Goal: Information Seeking & Learning: Learn about a topic

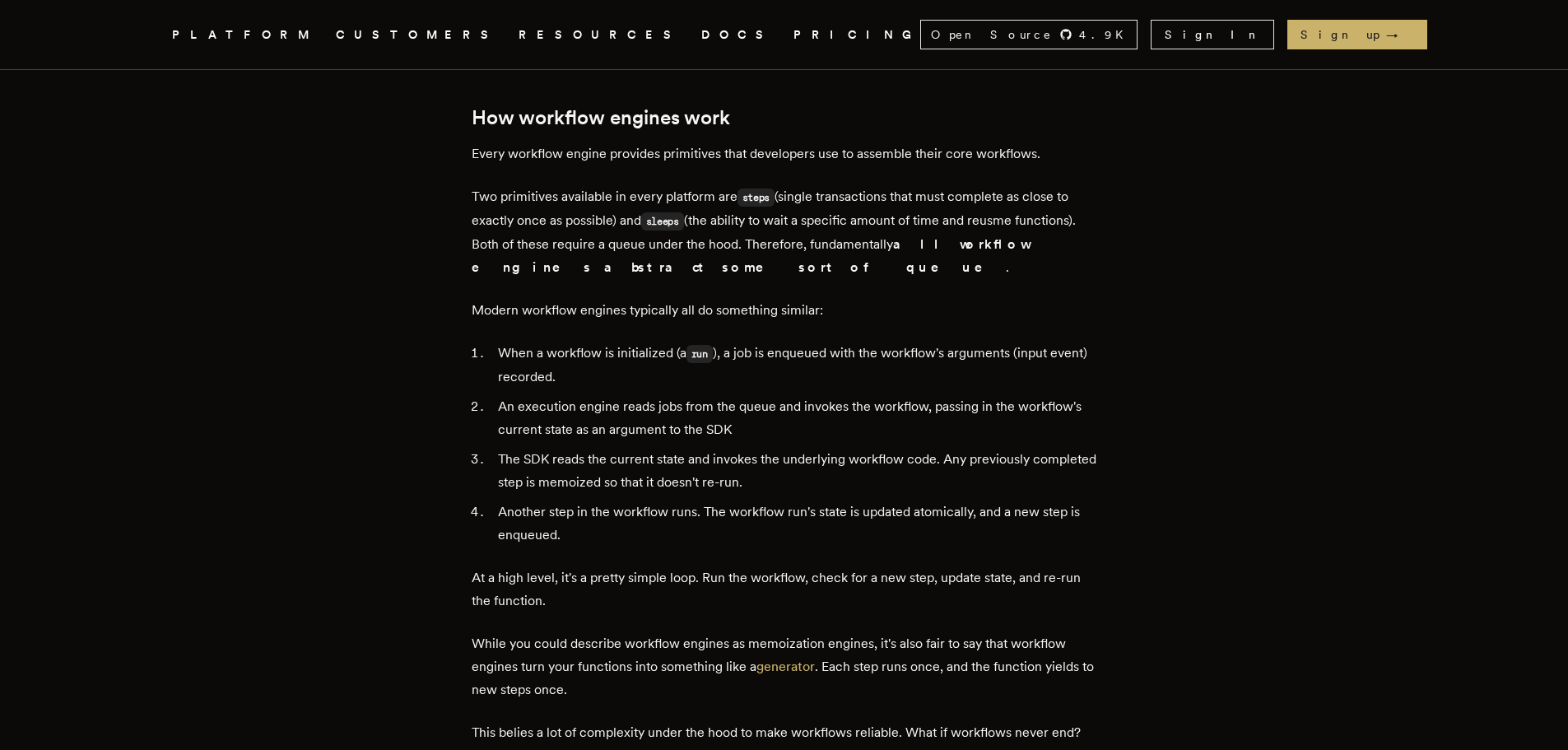
scroll to position [2798, 0]
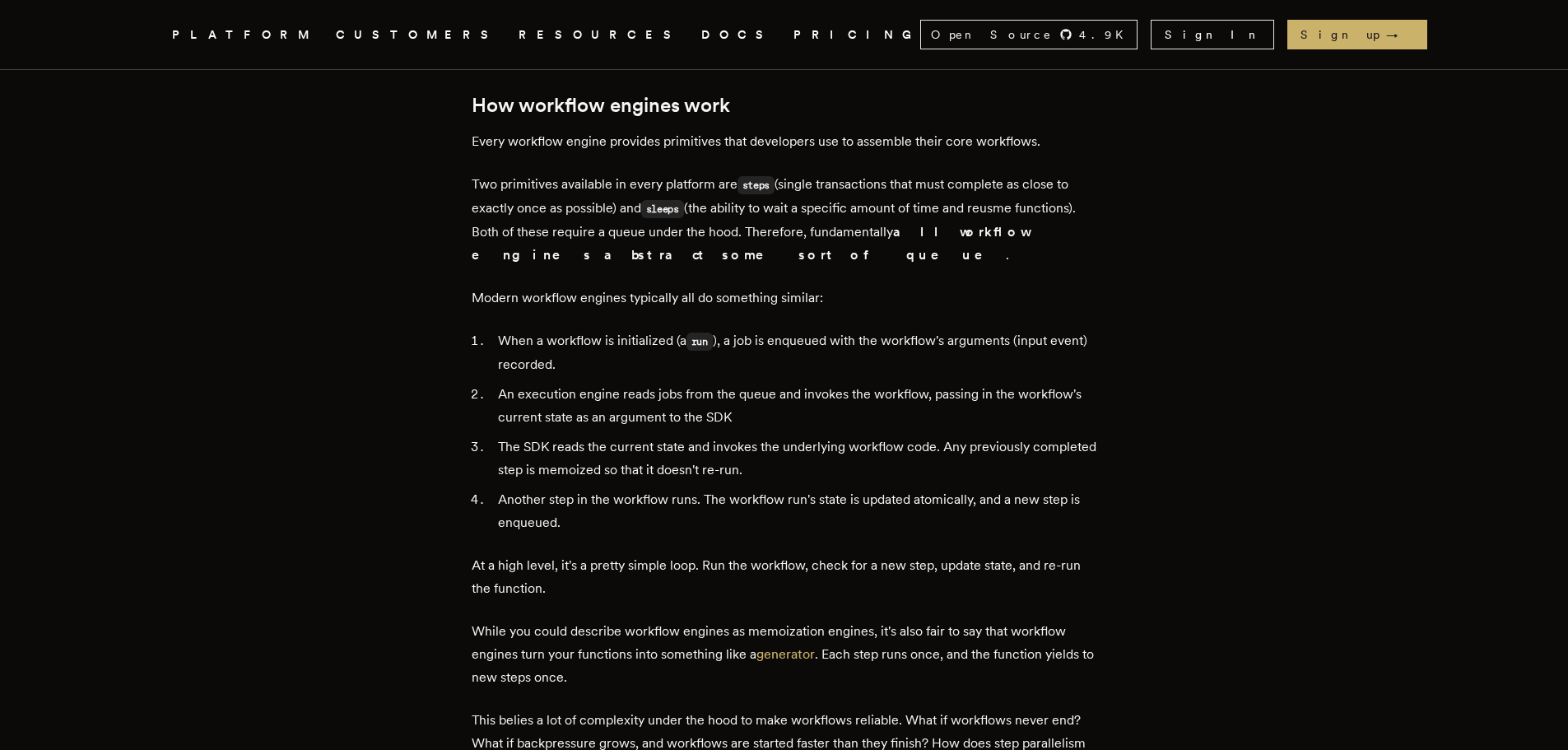
drag, startPoint x: 374, startPoint y: 77, endPoint x: 311, endPoint y: 130, distance: 82.3
drag, startPoint x: 311, startPoint y: 130, endPoint x: 181, endPoint y: 106, distance: 132.2
click at [181, 106] on div "How a durable workflow engine works: you might not need a queue [PERSON_NAME] ·…" at bounding box center [784, 216] width 1317 height 5824
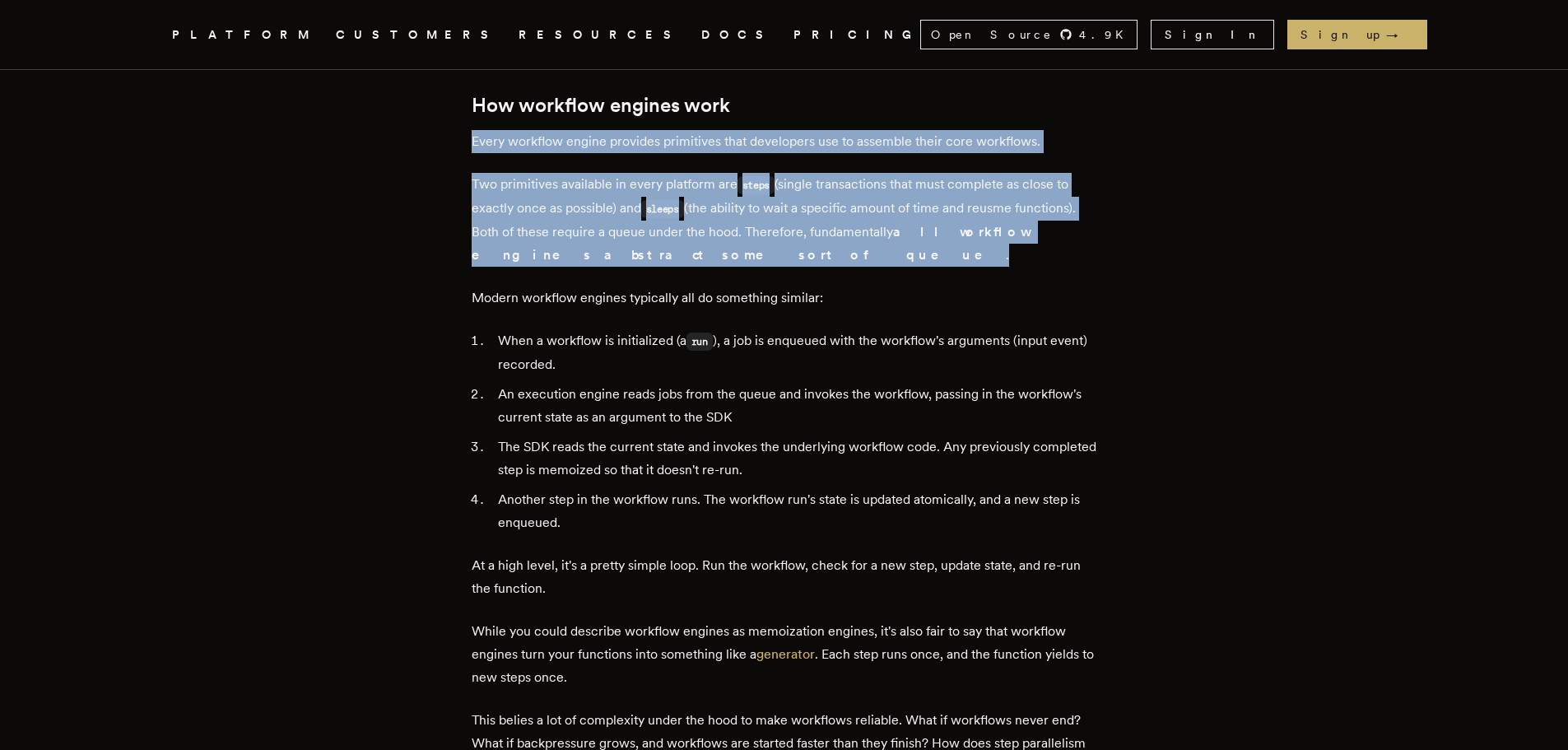
drag, startPoint x: 469, startPoint y: 128, endPoint x: 739, endPoint y: 239, distance: 291.9
click at [739, 239] on main "How a durable workflow engine works: you might not need a queue [PERSON_NAME] ·…" at bounding box center [784, 216] width 659 height 5824
click at [739, 239] on p "Two primitives available in every platform are steps (single transactions that …" at bounding box center [784, 220] width 626 height 94
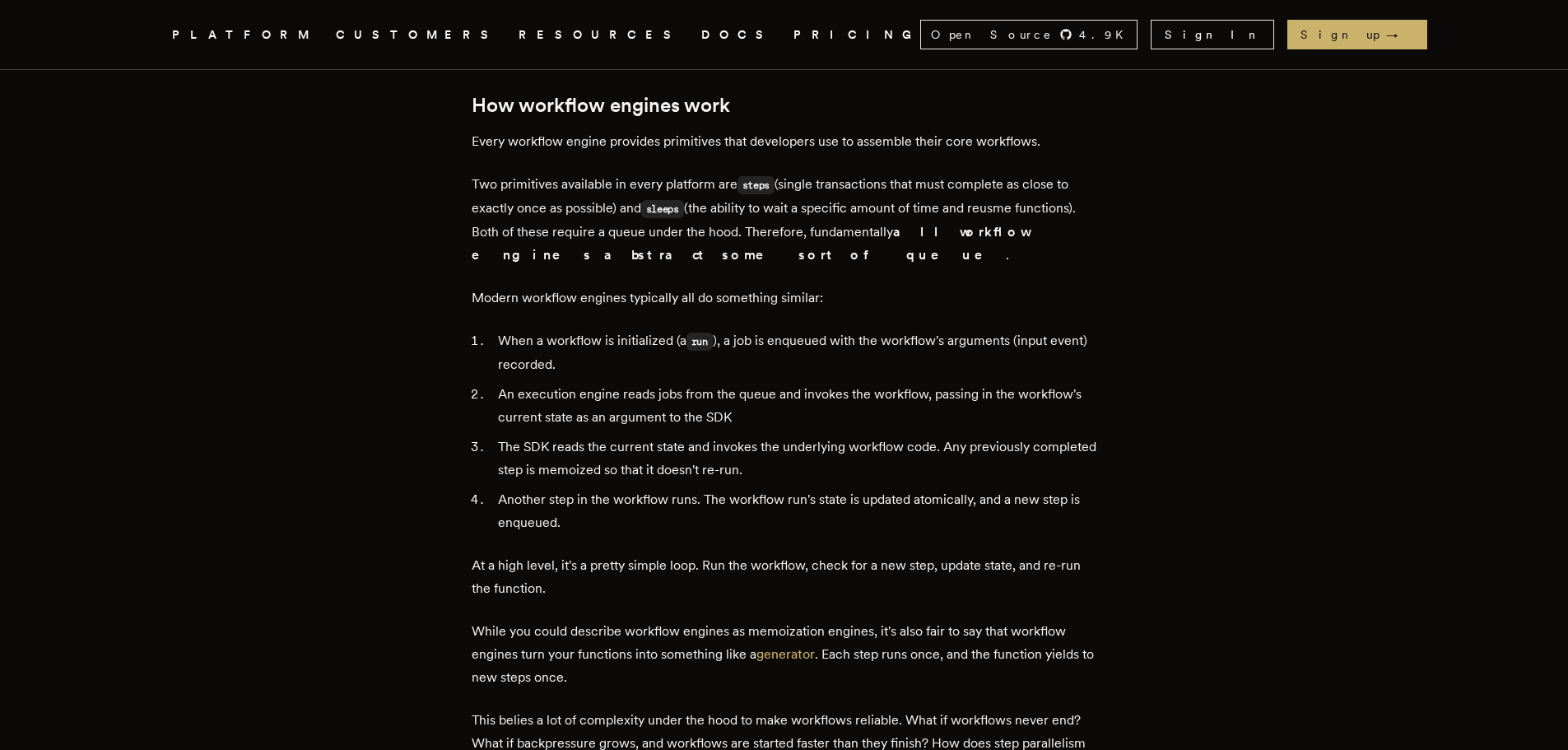
click at [737, 208] on p "Two primitives available in every platform are steps (single transactions that …" at bounding box center [784, 220] width 626 height 94
click at [741, 201] on p "Two primitives available in every platform are steps (single transactions that …" at bounding box center [784, 220] width 626 height 94
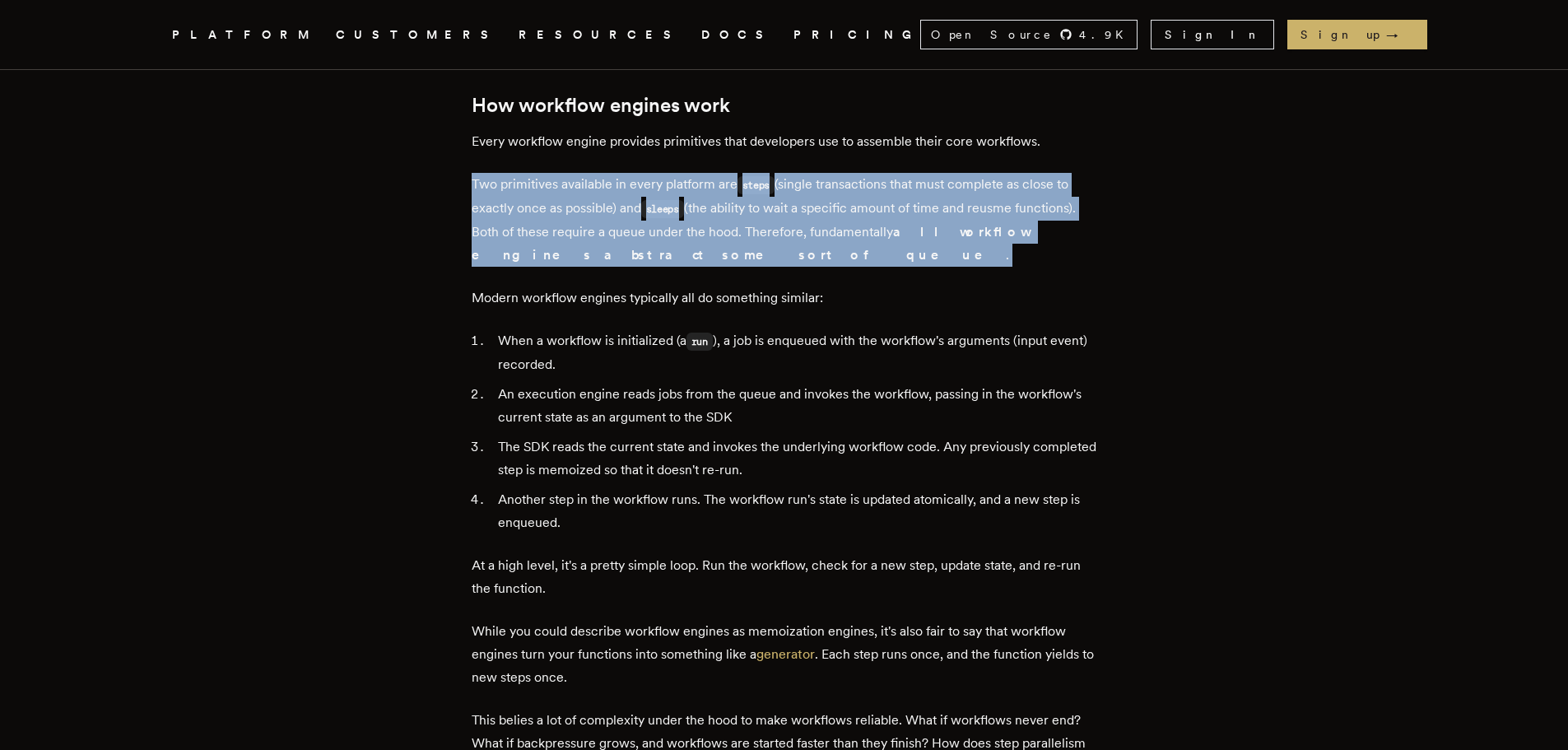
click at [741, 201] on p "Two primitives available in every platform are steps (single transactions that …" at bounding box center [784, 220] width 626 height 94
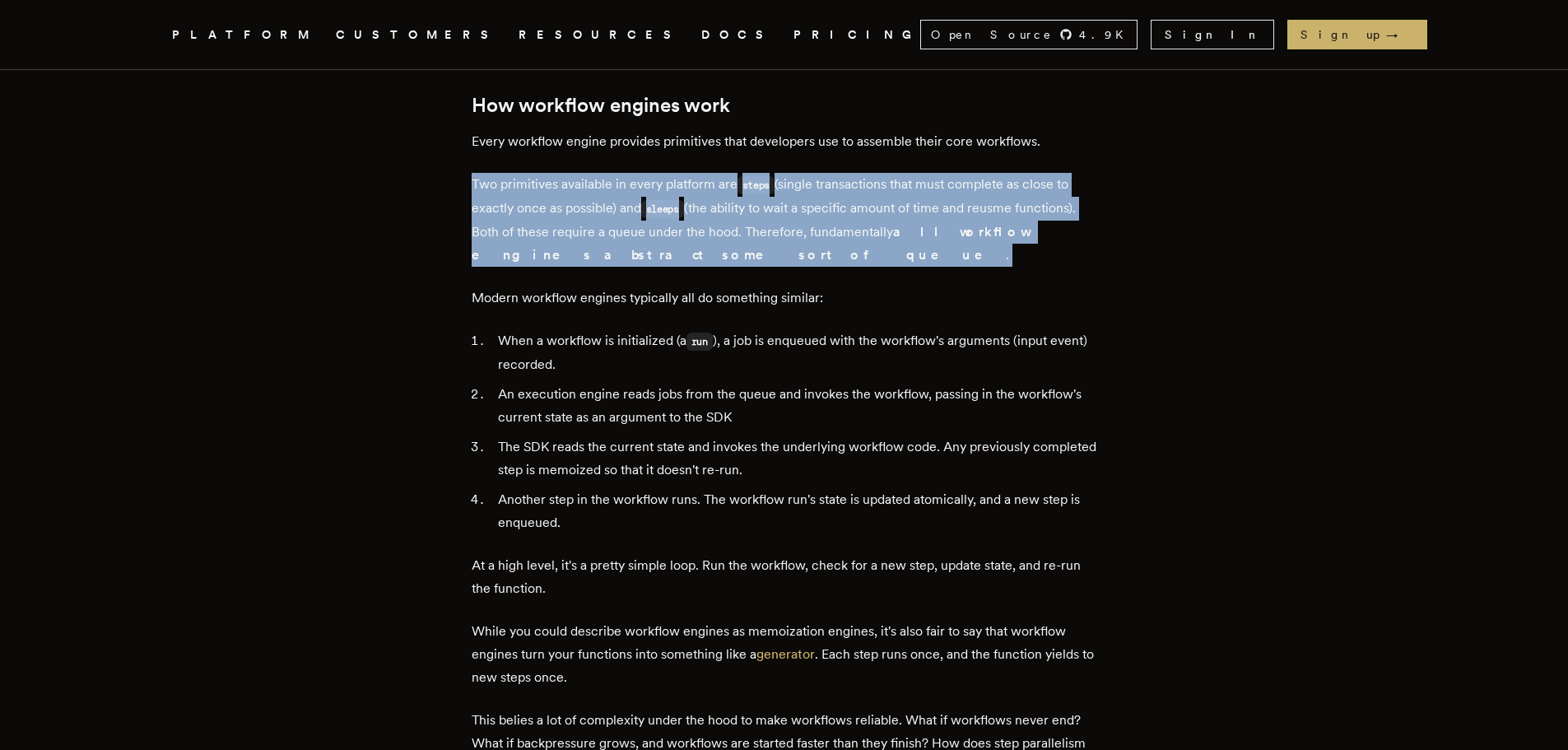
click at [741, 201] on p "Two primitives available in every platform are steps (single transactions that …" at bounding box center [784, 220] width 626 height 94
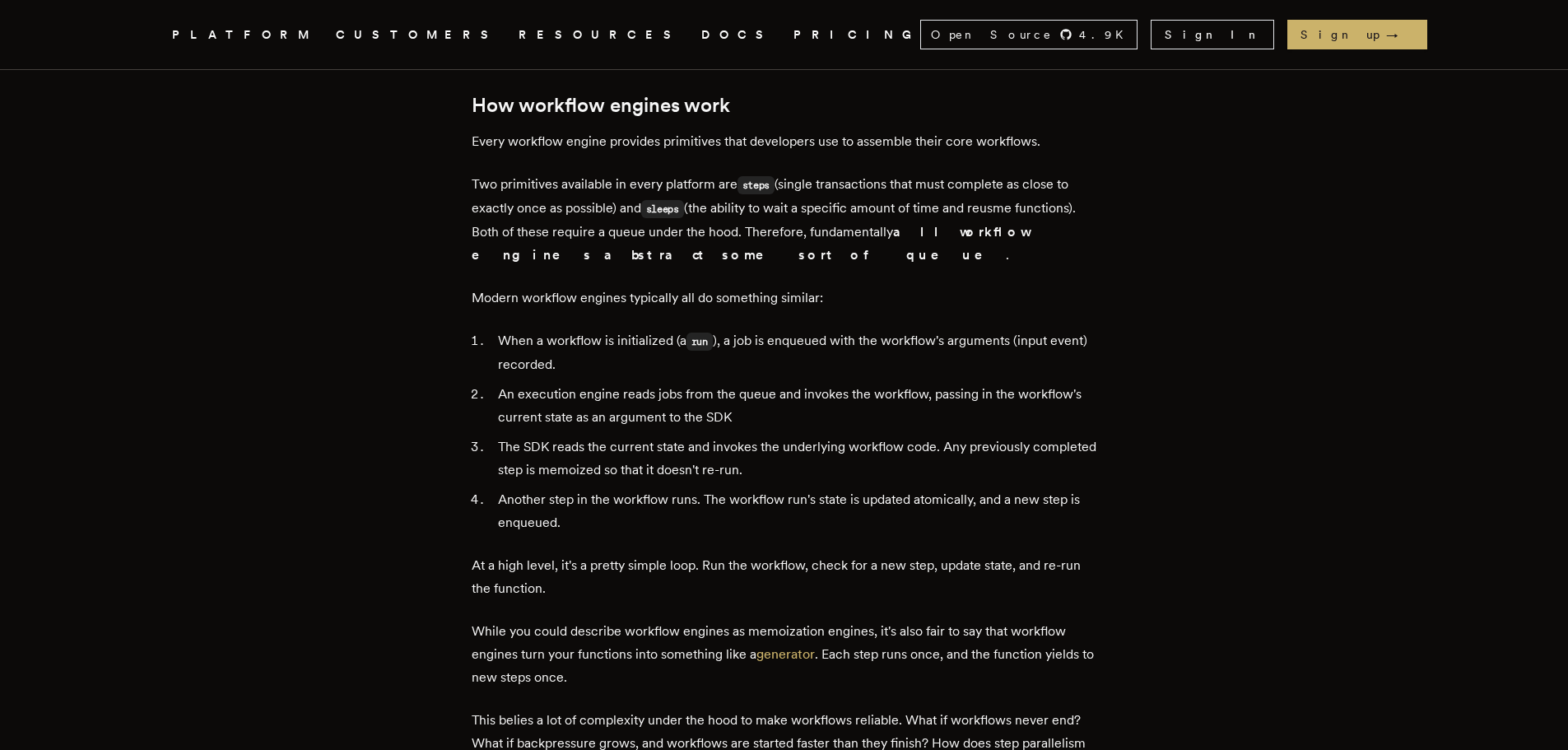
click at [741, 201] on p "Two primitives available in every platform are steps (single transactions that …" at bounding box center [784, 220] width 626 height 94
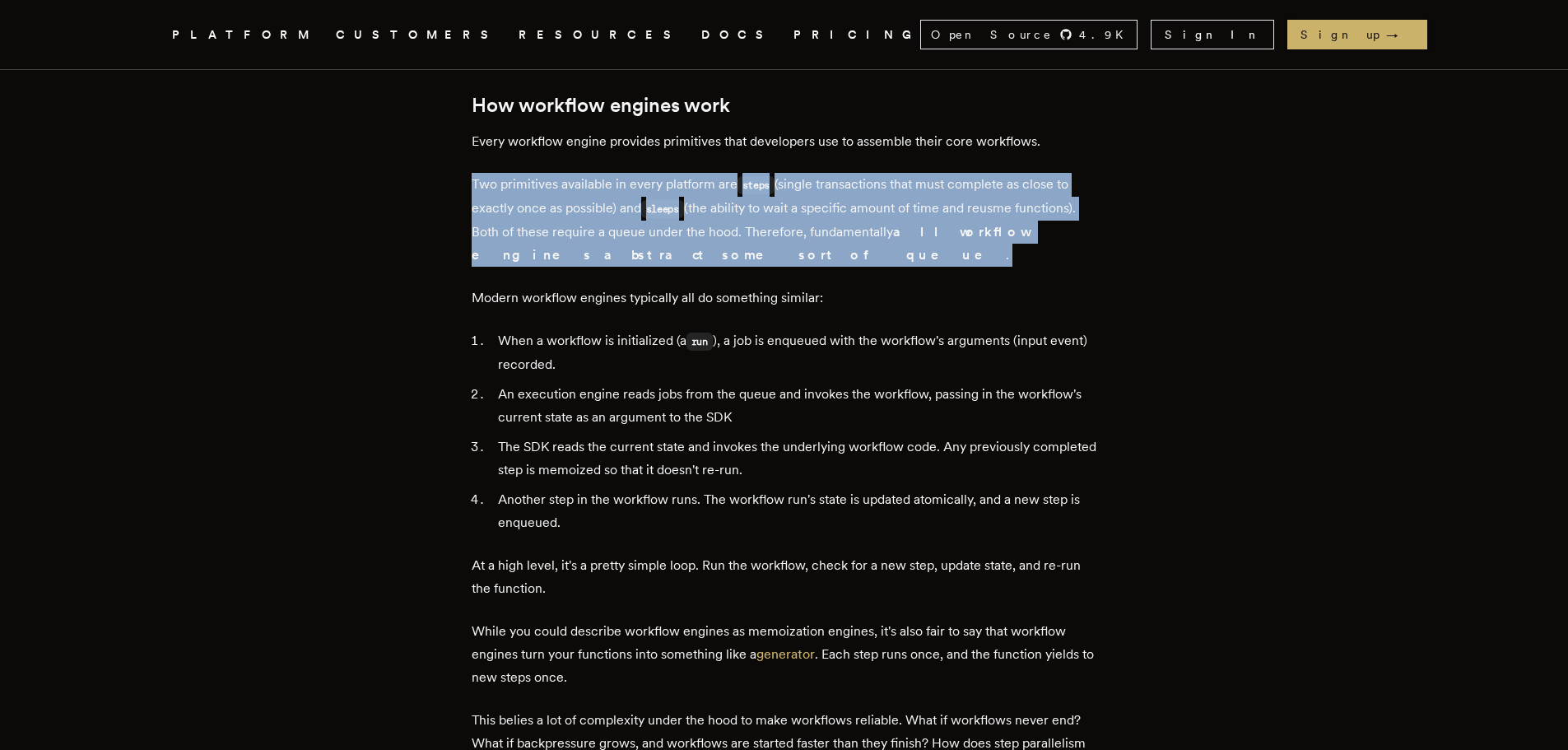
click at [741, 201] on p "Two primitives available in every platform are steps (single transactions that …" at bounding box center [784, 220] width 626 height 94
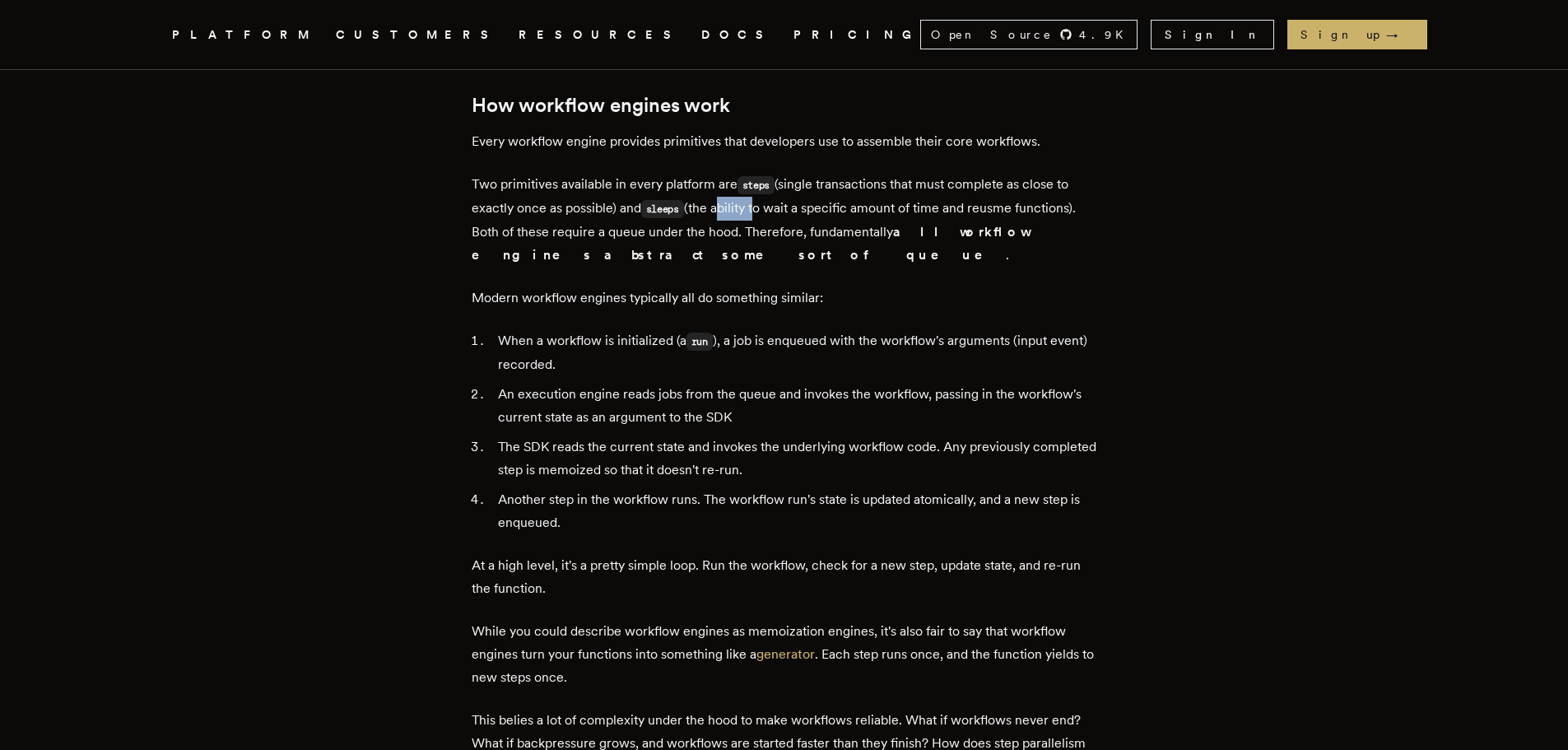
click at [741, 201] on p "Two primitives available in every platform are steps (single transactions that …" at bounding box center [784, 220] width 626 height 94
click at [821, 182] on p "Two primitives available in every platform are steps (single transactions that …" at bounding box center [784, 220] width 626 height 94
click at [819, 182] on p "Two primitives available in every platform are steps (single transactions that …" at bounding box center [784, 220] width 626 height 94
click at [726, 200] on p "Two primitives available in every platform are steps (single transactions that …" at bounding box center [784, 220] width 626 height 94
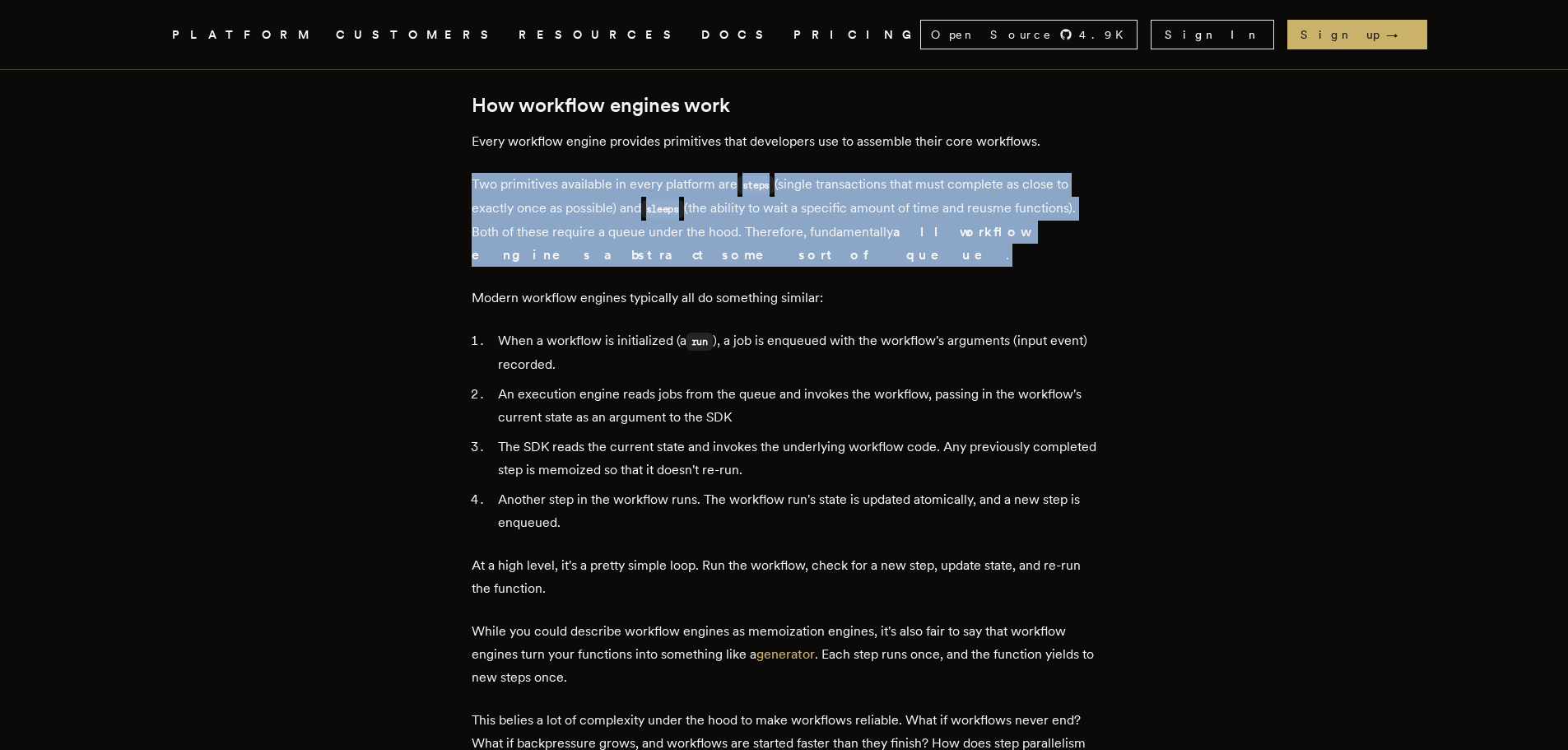
click at [726, 200] on p "Two primitives available in every platform are steps (single transactions that …" at bounding box center [784, 220] width 626 height 94
click at [622, 204] on p "Two primitives available in every platform are steps (single transactions that …" at bounding box center [784, 220] width 626 height 94
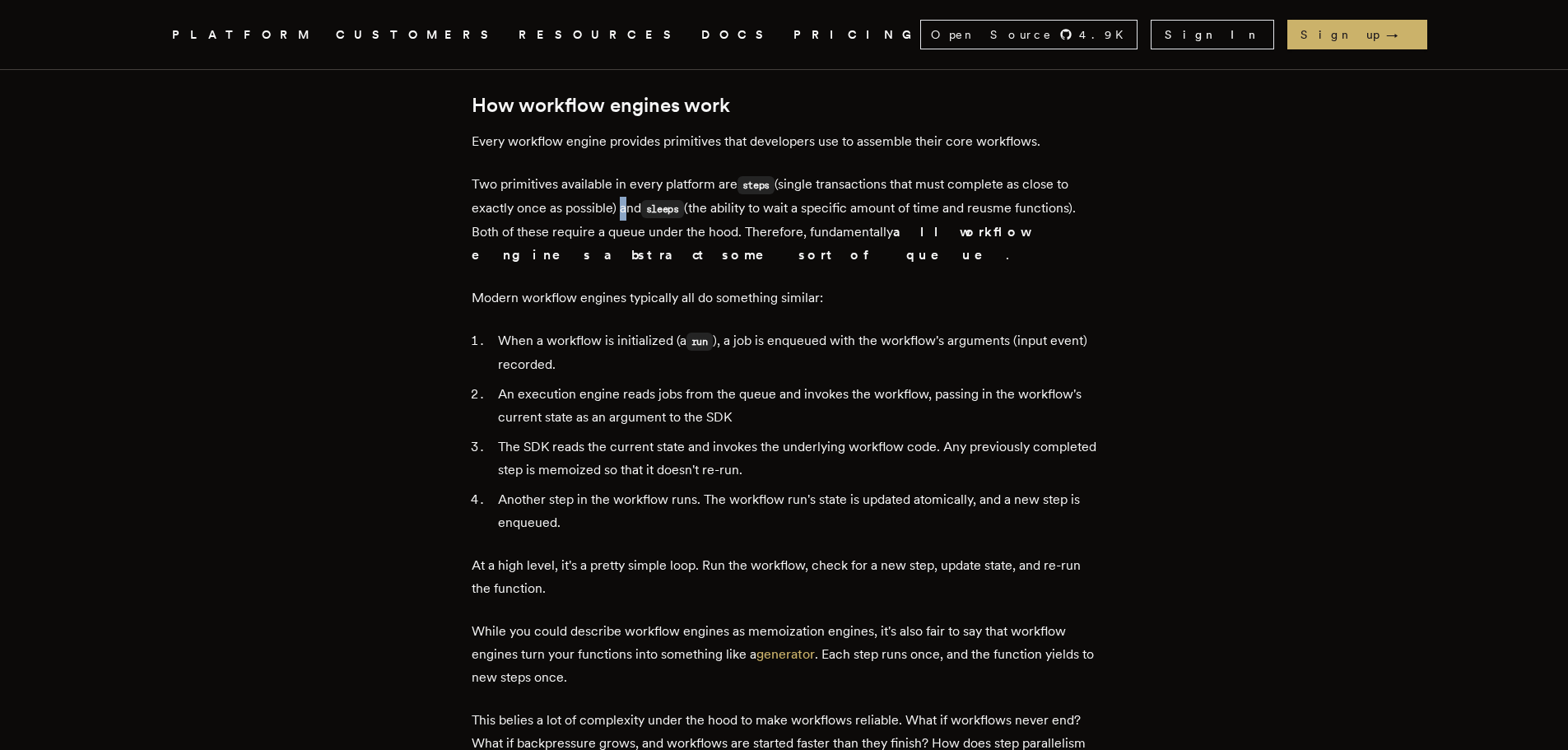
click at [622, 204] on p "Two primitives available in every platform are steps (single transactions that …" at bounding box center [784, 220] width 626 height 94
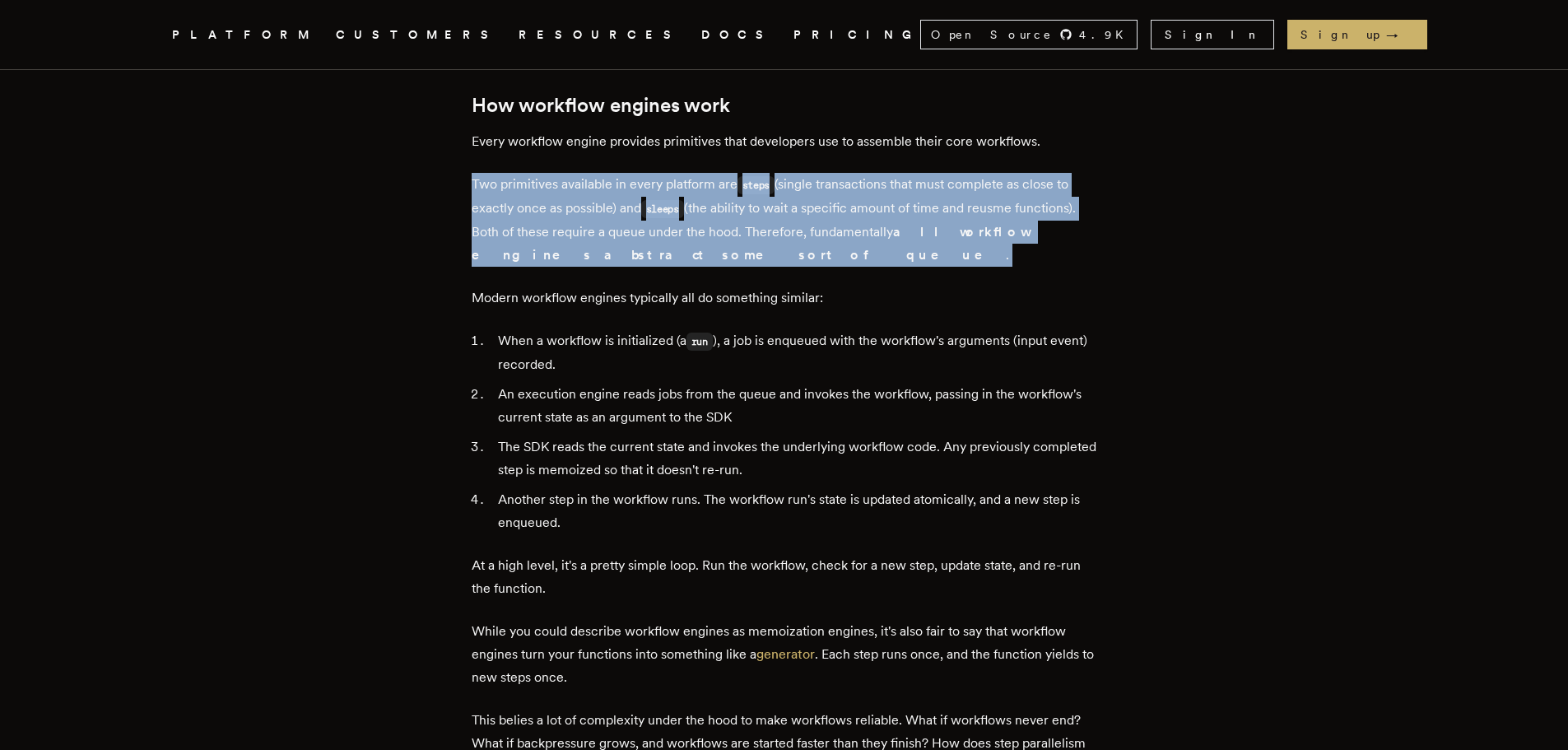
click at [622, 204] on p "Two primitives available in every platform are steps (single transactions that …" at bounding box center [784, 220] width 626 height 94
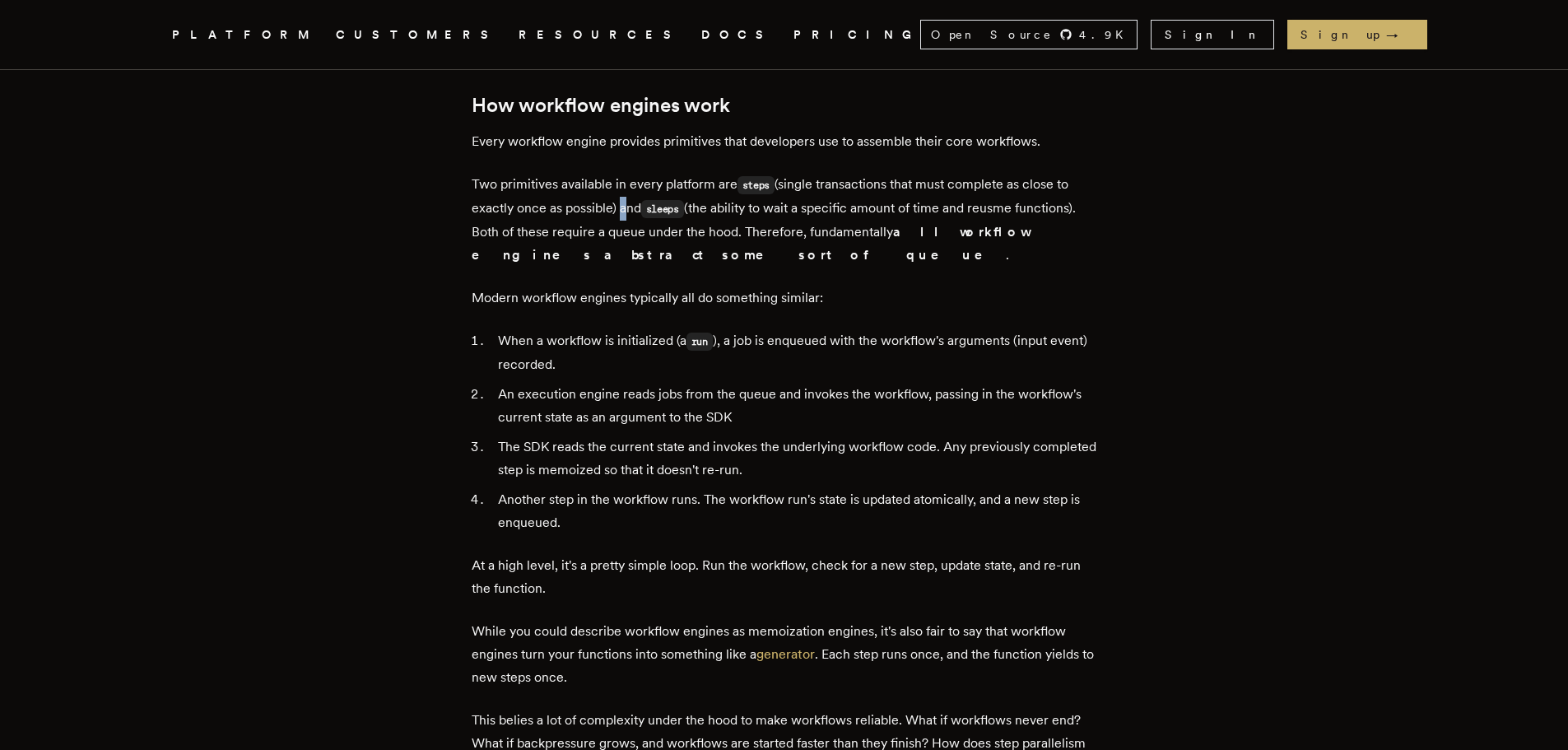
click at [622, 204] on p "Two primitives available in every platform are steps (single transactions that …" at bounding box center [784, 220] width 626 height 94
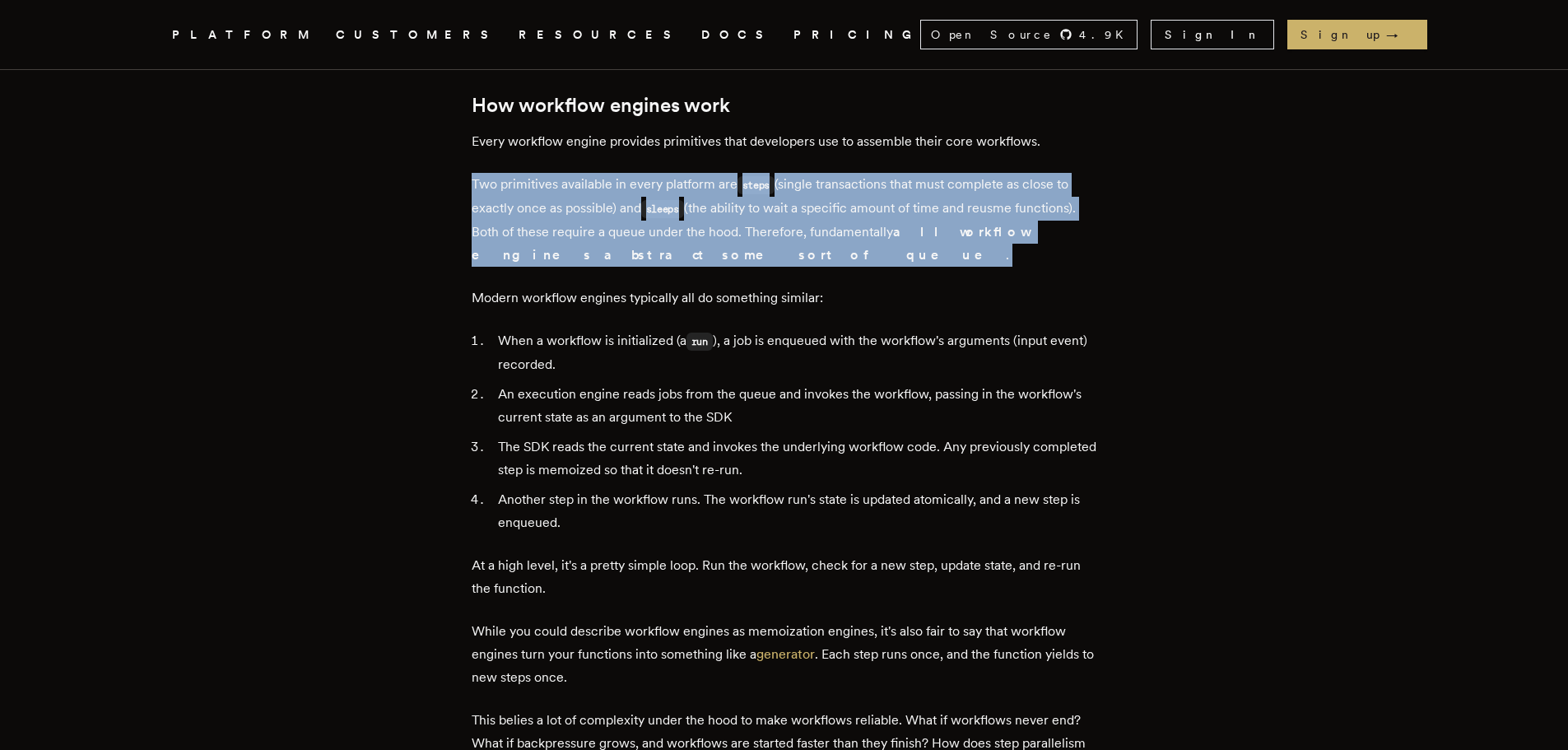
click at [622, 204] on p "Two primitives available in every platform are steps (single transactions that …" at bounding box center [784, 220] width 626 height 94
click at [781, 204] on p "Two primitives available in every platform are steps (single transactions that …" at bounding box center [784, 220] width 626 height 94
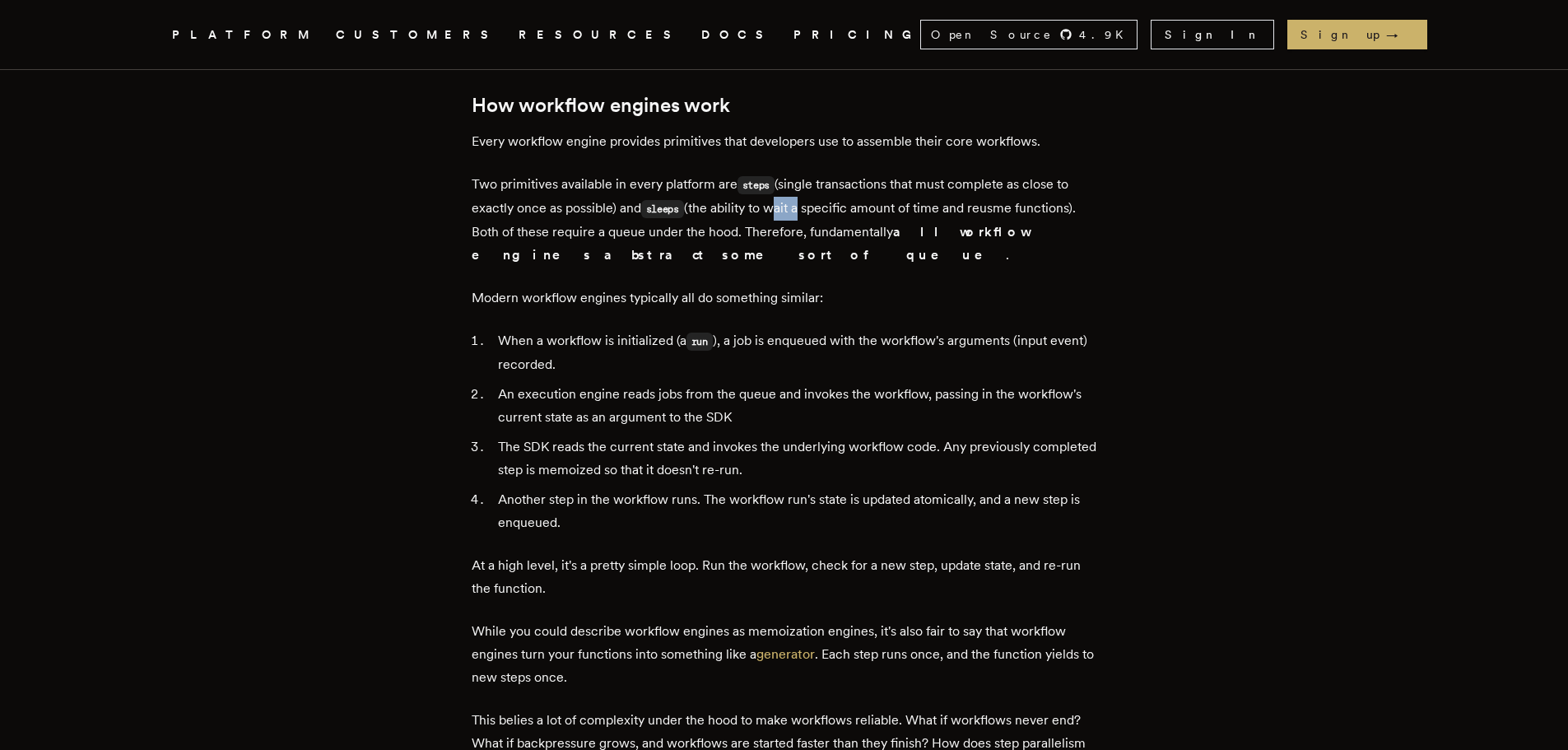
click at [781, 204] on p "Two primitives available in every platform are steps (single transactions that …" at bounding box center [784, 220] width 626 height 94
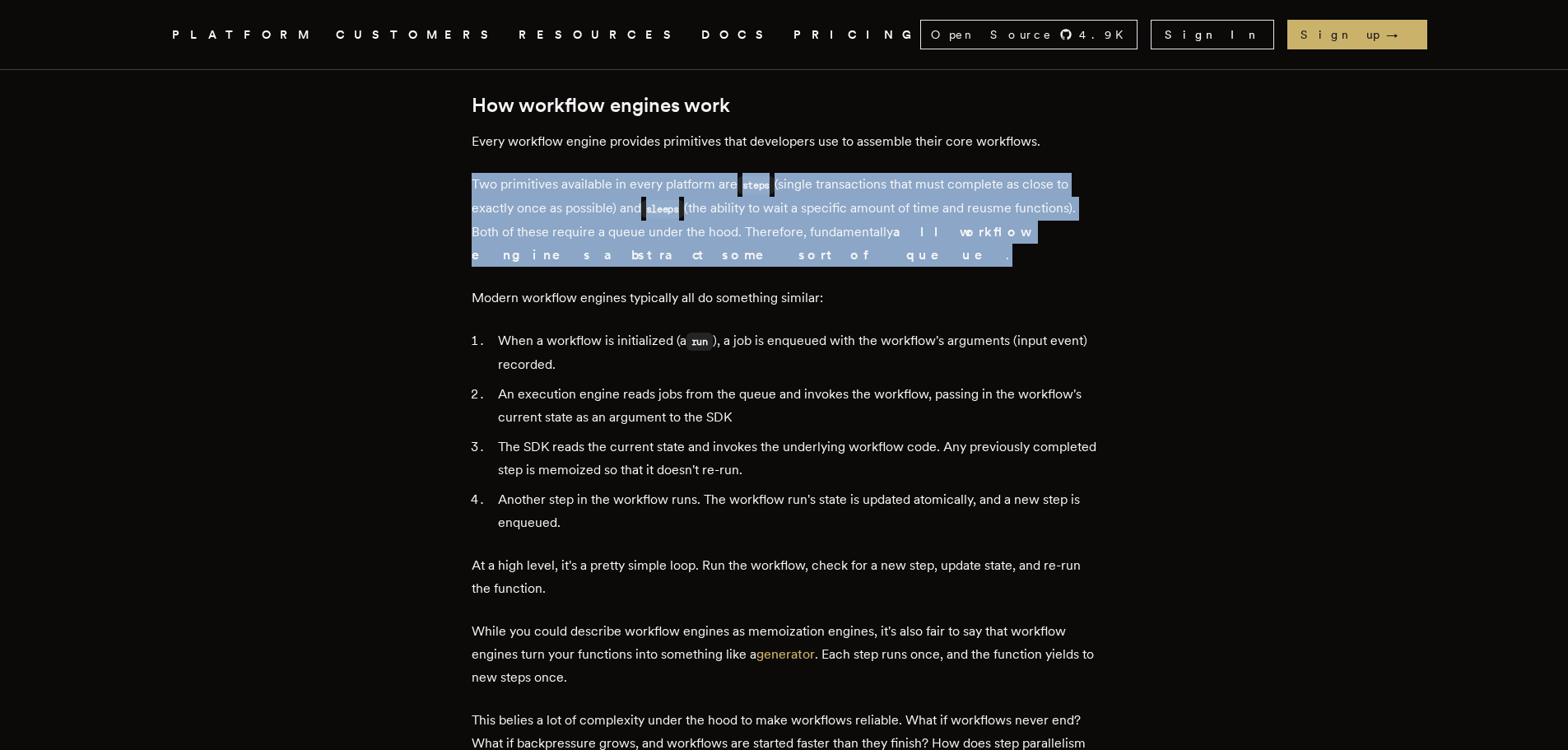
click at [781, 204] on p "Two primitives available in every platform are steps (single transactions that …" at bounding box center [784, 220] width 626 height 94
click at [768, 205] on p "Two primitives available in every platform are steps (single transactions that …" at bounding box center [784, 220] width 626 height 94
click at [764, 201] on p "Two primitives available in every platform are steps (single transactions that …" at bounding box center [784, 220] width 626 height 94
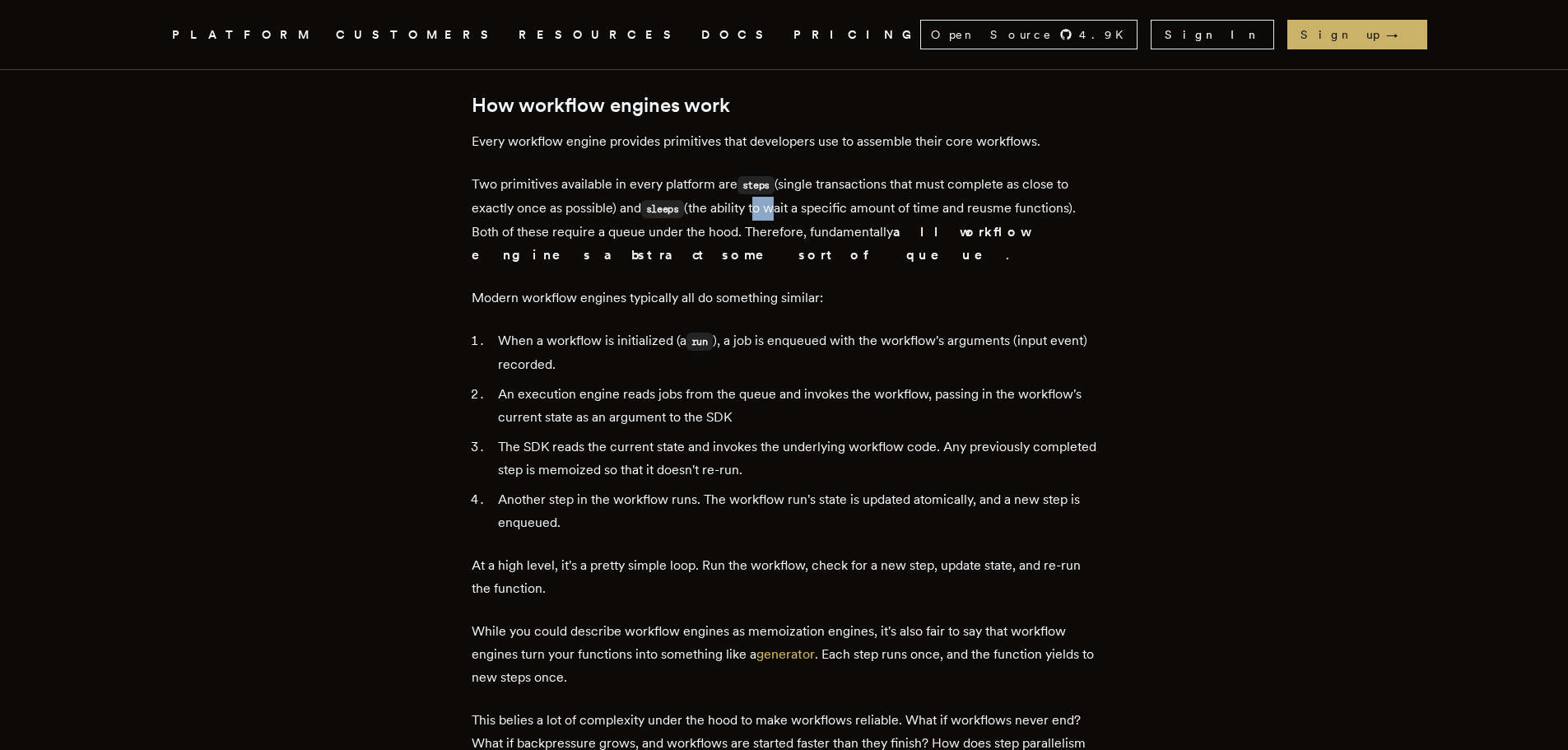
click at [764, 201] on p "Two primitives available in every platform are steps (single transactions that …" at bounding box center [784, 220] width 626 height 94
click at [721, 210] on p "Two primitives available in every platform are steps (single transactions that …" at bounding box center [784, 220] width 626 height 94
click at [732, 198] on p "Two primitives available in every platform are steps (single transactions that …" at bounding box center [784, 220] width 626 height 94
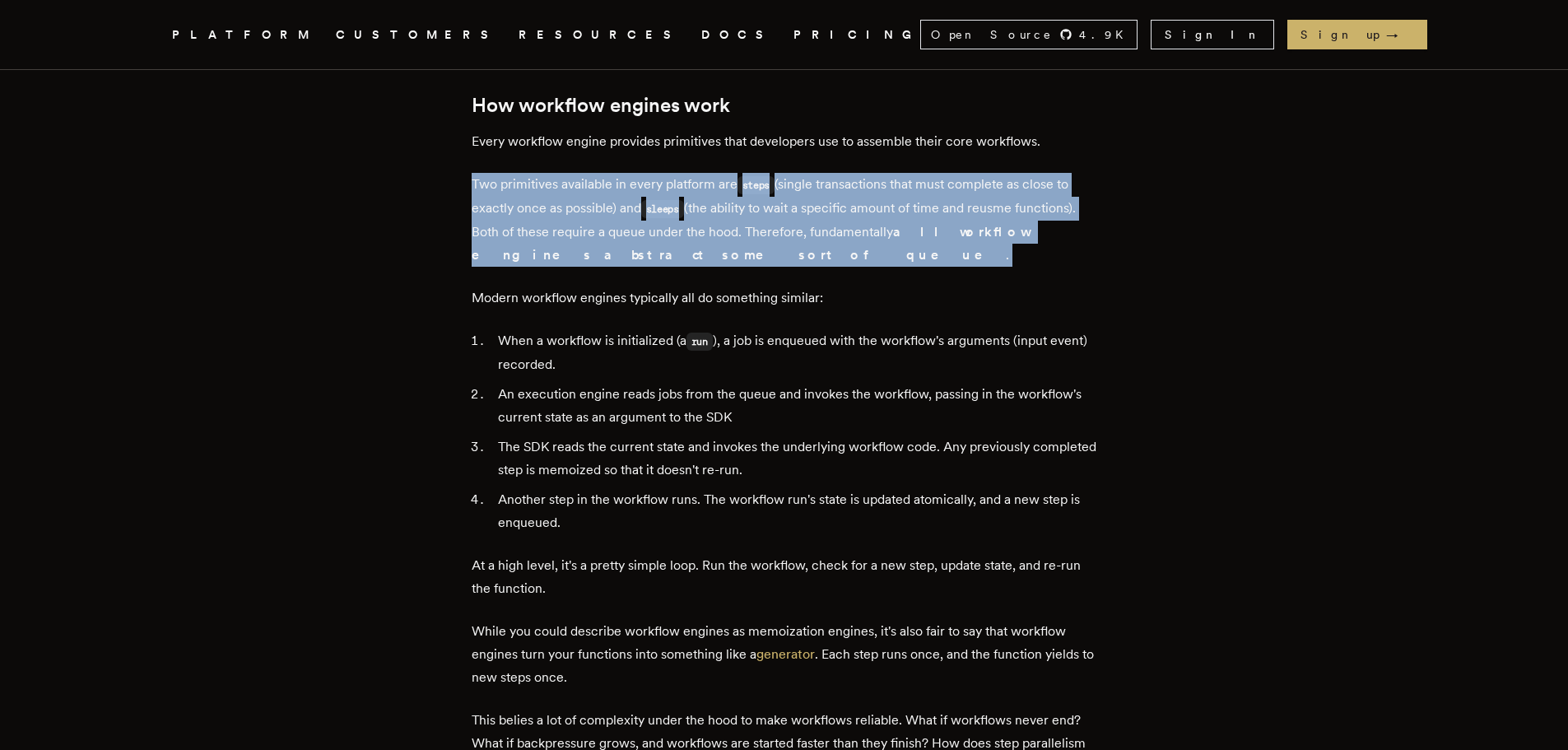
click at [732, 198] on p "Two primitives available in every platform are steps (single transactions that …" at bounding box center [784, 220] width 626 height 94
click at [761, 197] on p "Two primitives available in every platform are steps (single transactions that …" at bounding box center [784, 220] width 626 height 94
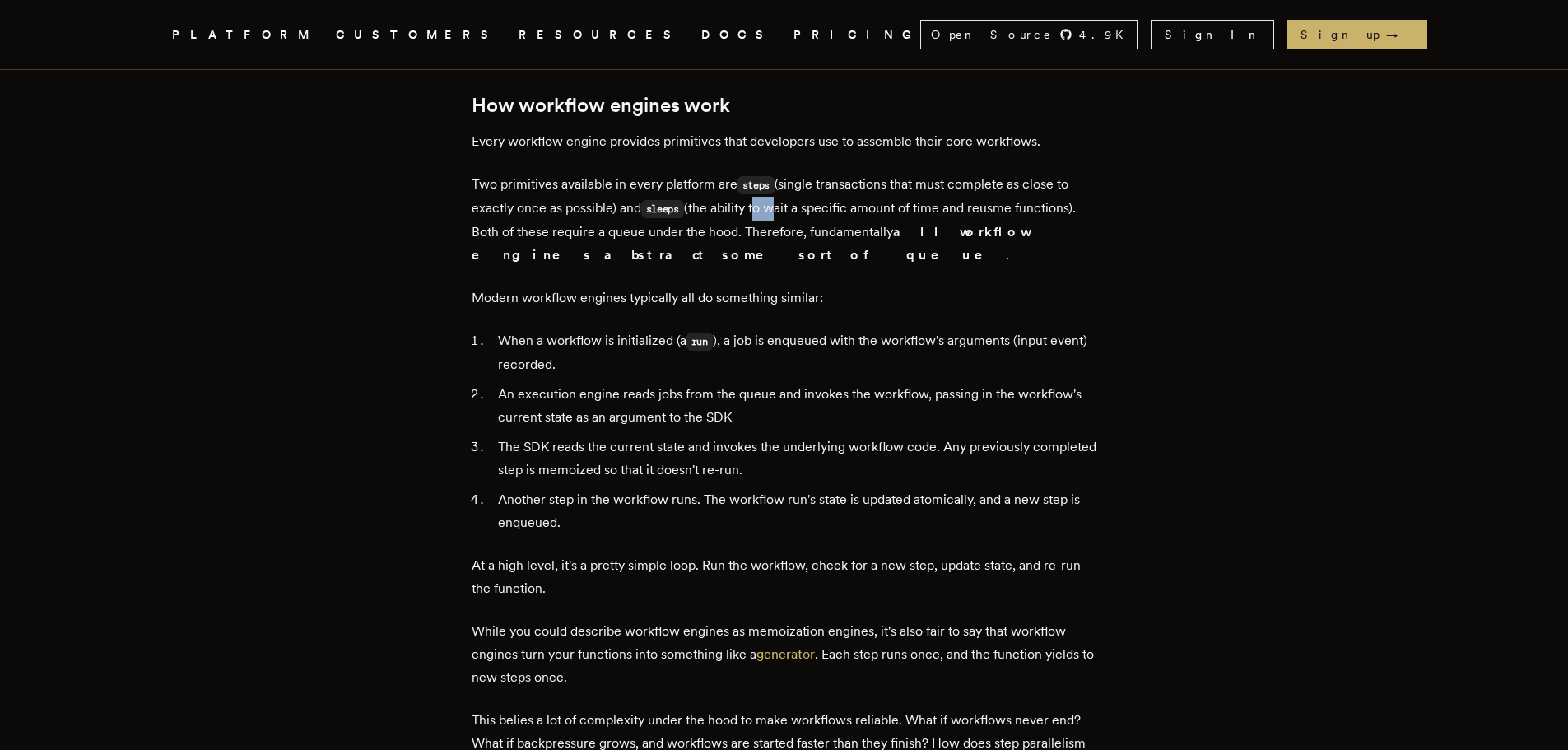
click at [761, 197] on p "Two primitives available in every platform are steps (single transactions that …" at bounding box center [784, 220] width 626 height 94
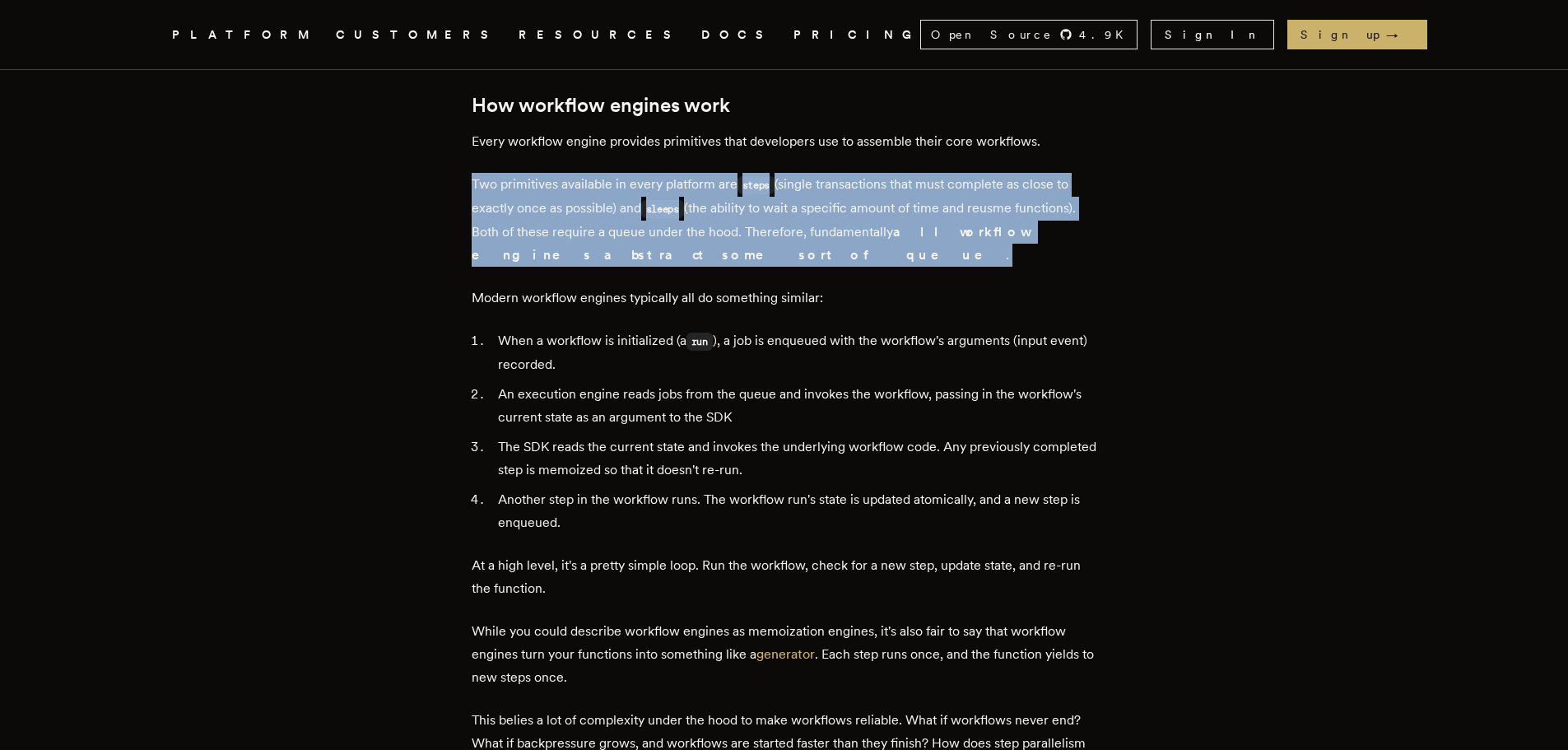
click at [755, 197] on p "Two primitives available in every platform are steps (single transactions that …" at bounding box center [784, 220] width 626 height 94
click at [718, 208] on p "Two primitives available in every platform are steps (single transactions that …" at bounding box center [784, 220] width 626 height 94
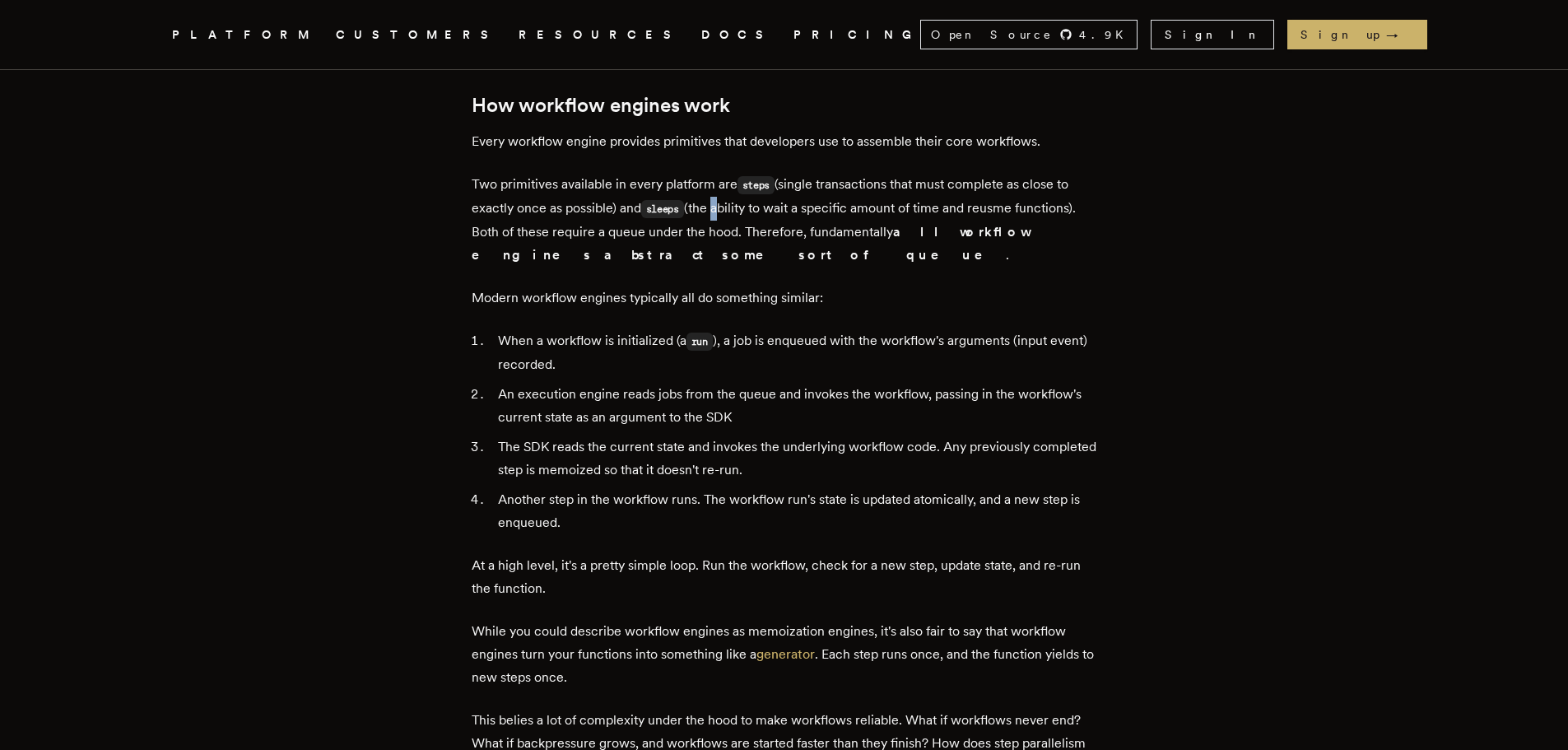
click at [718, 208] on p "Two primitives available in every platform are steps (single transactions that …" at bounding box center [784, 220] width 626 height 94
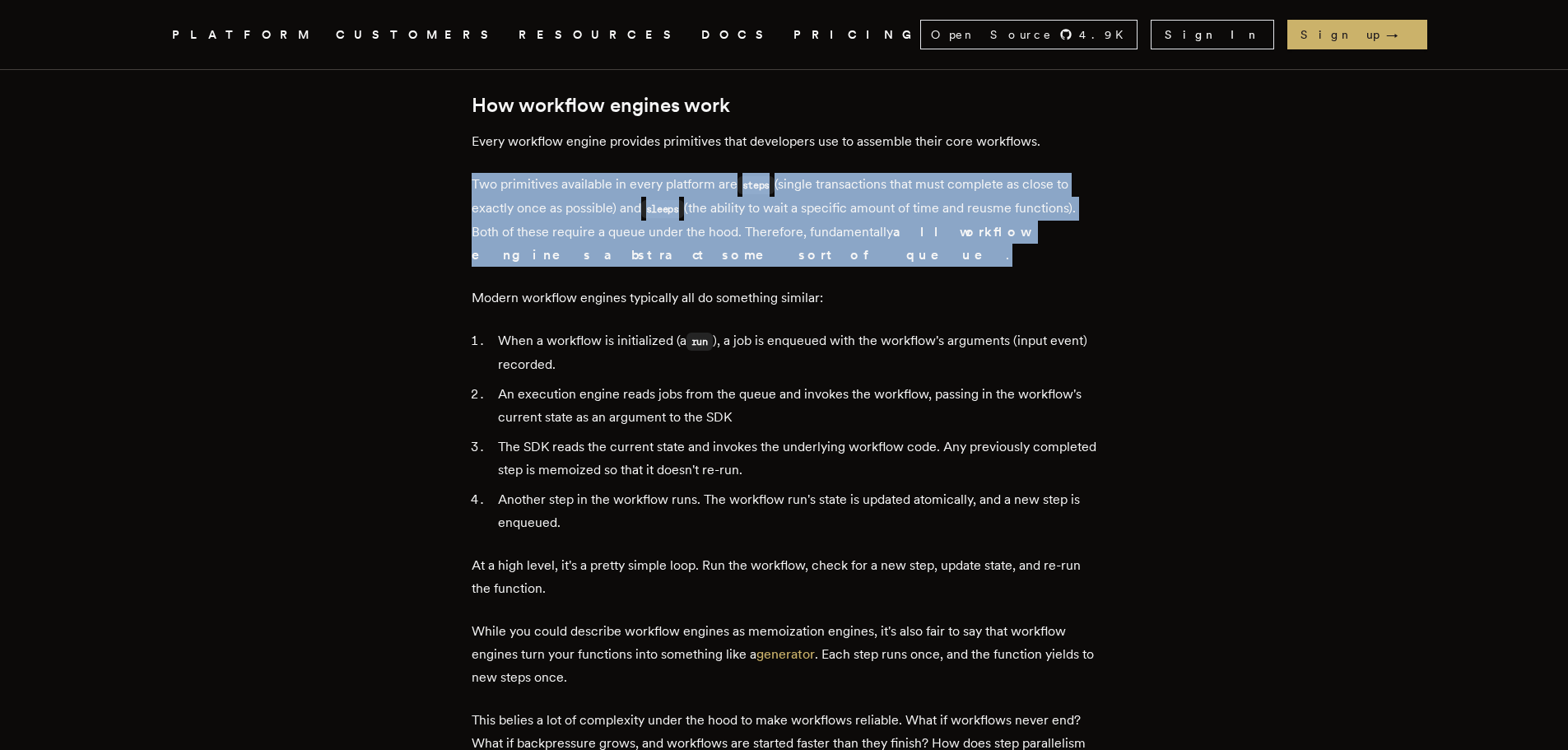
click at [718, 208] on p "Two primitives available in every platform are steps (single transactions that …" at bounding box center [784, 220] width 626 height 94
click at [740, 202] on p "Two primitives available in every platform are steps (single transactions that …" at bounding box center [784, 220] width 626 height 94
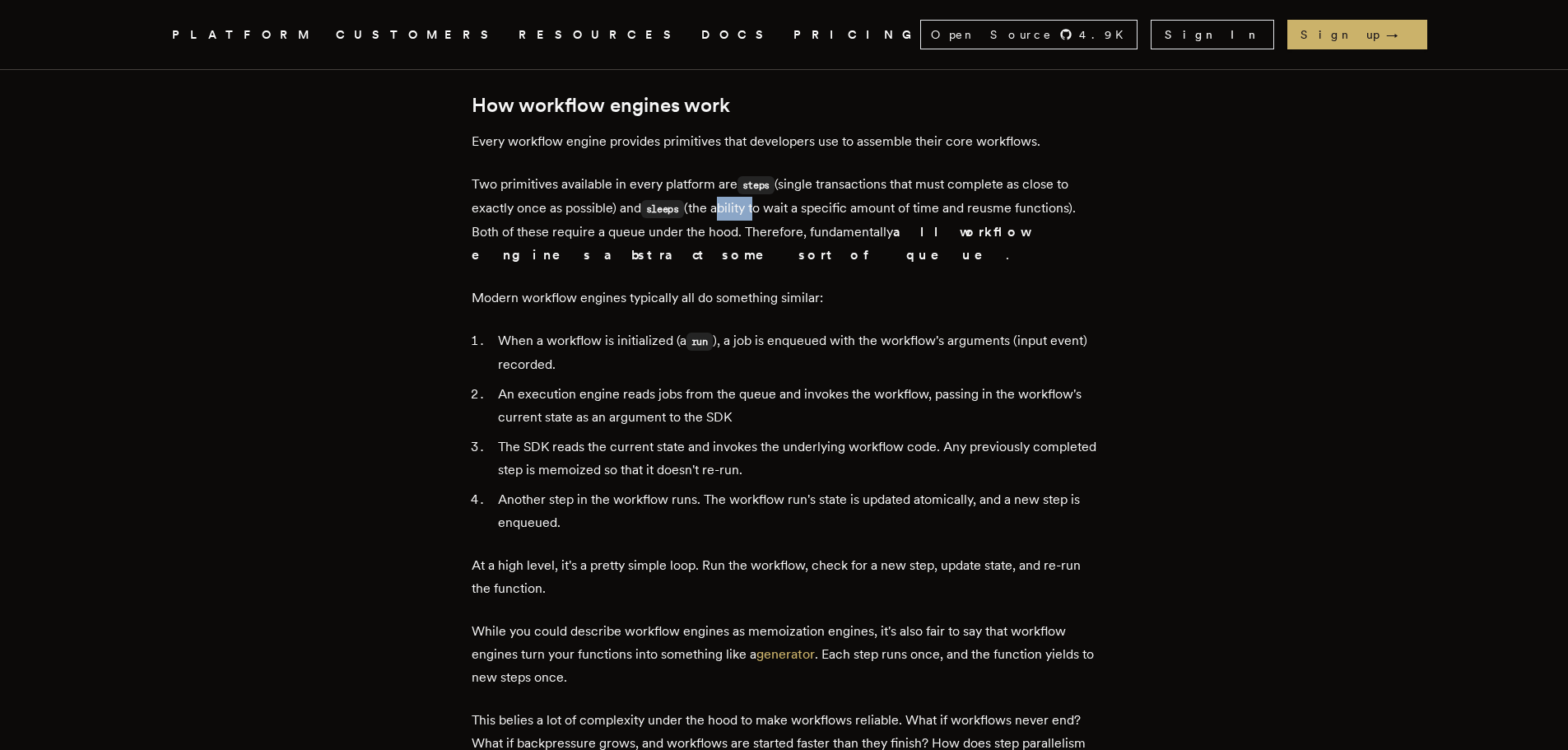
click at [740, 202] on p "Two primitives available in every platform are steps (single transactions that …" at bounding box center [784, 220] width 626 height 94
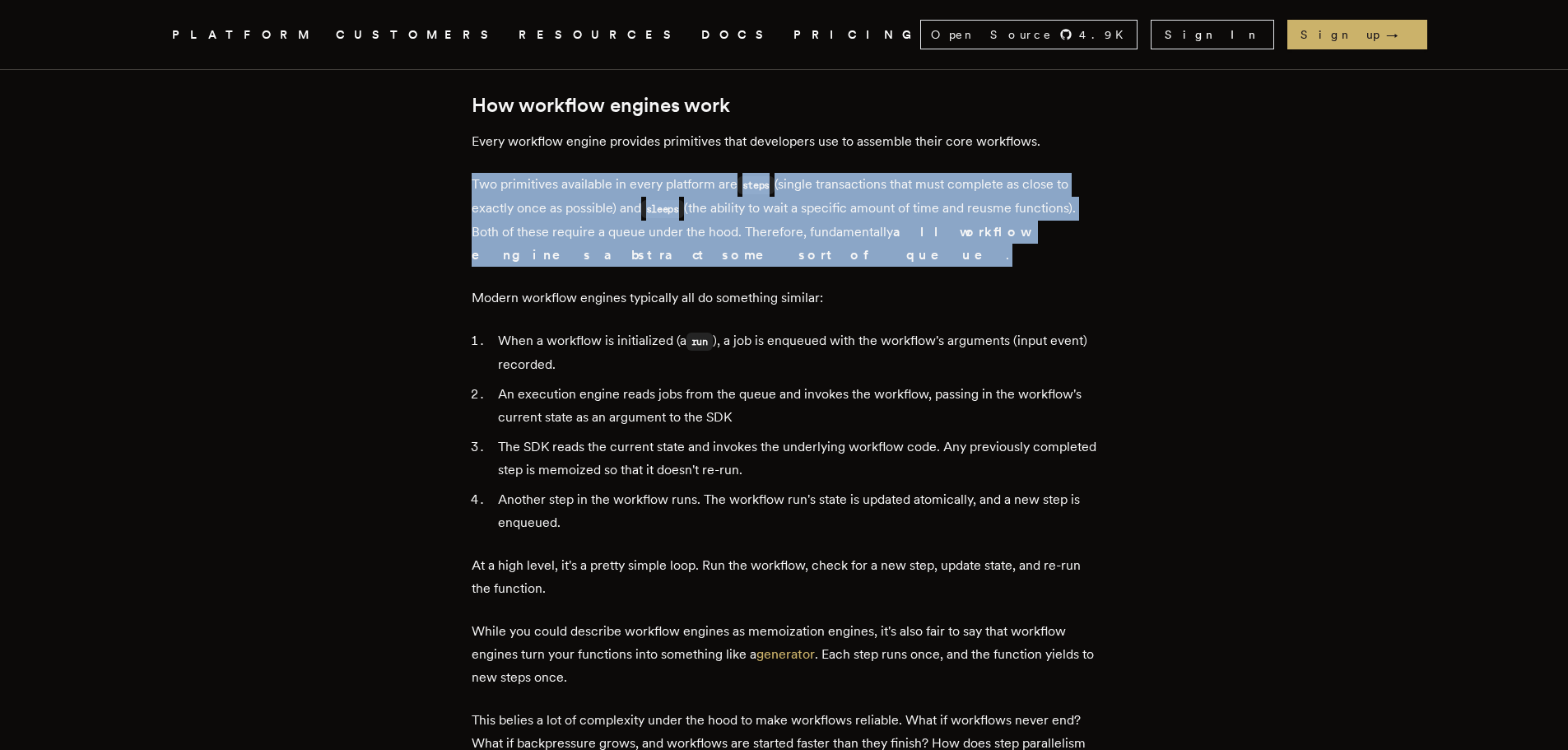
click at [740, 202] on p "Two primitives available in every platform are steps (single transactions that …" at bounding box center [784, 220] width 626 height 94
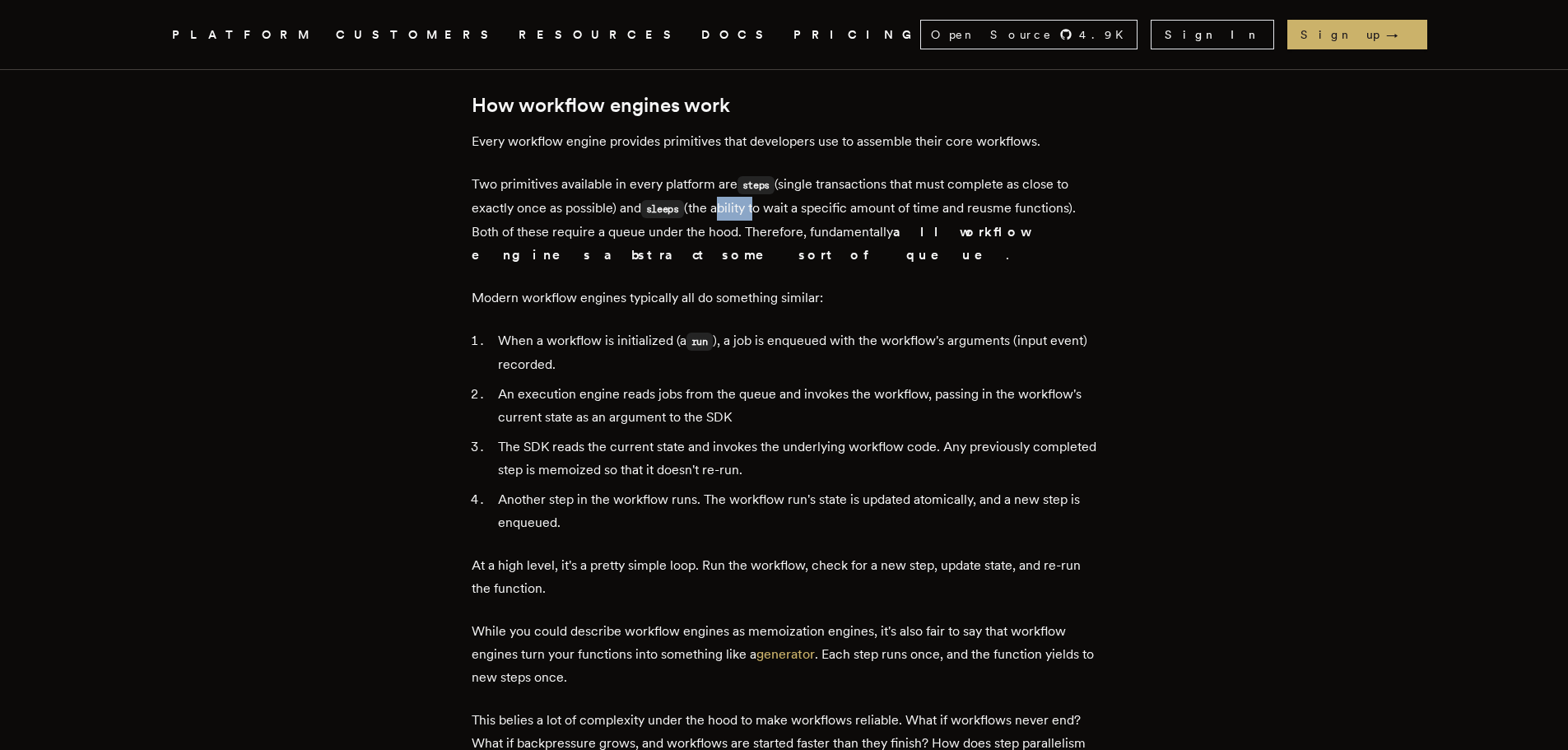
click at [740, 202] on p "Two primitives available in every platform are steps (single transactions that …" at bounding box center [784, 220] width 626 height 94
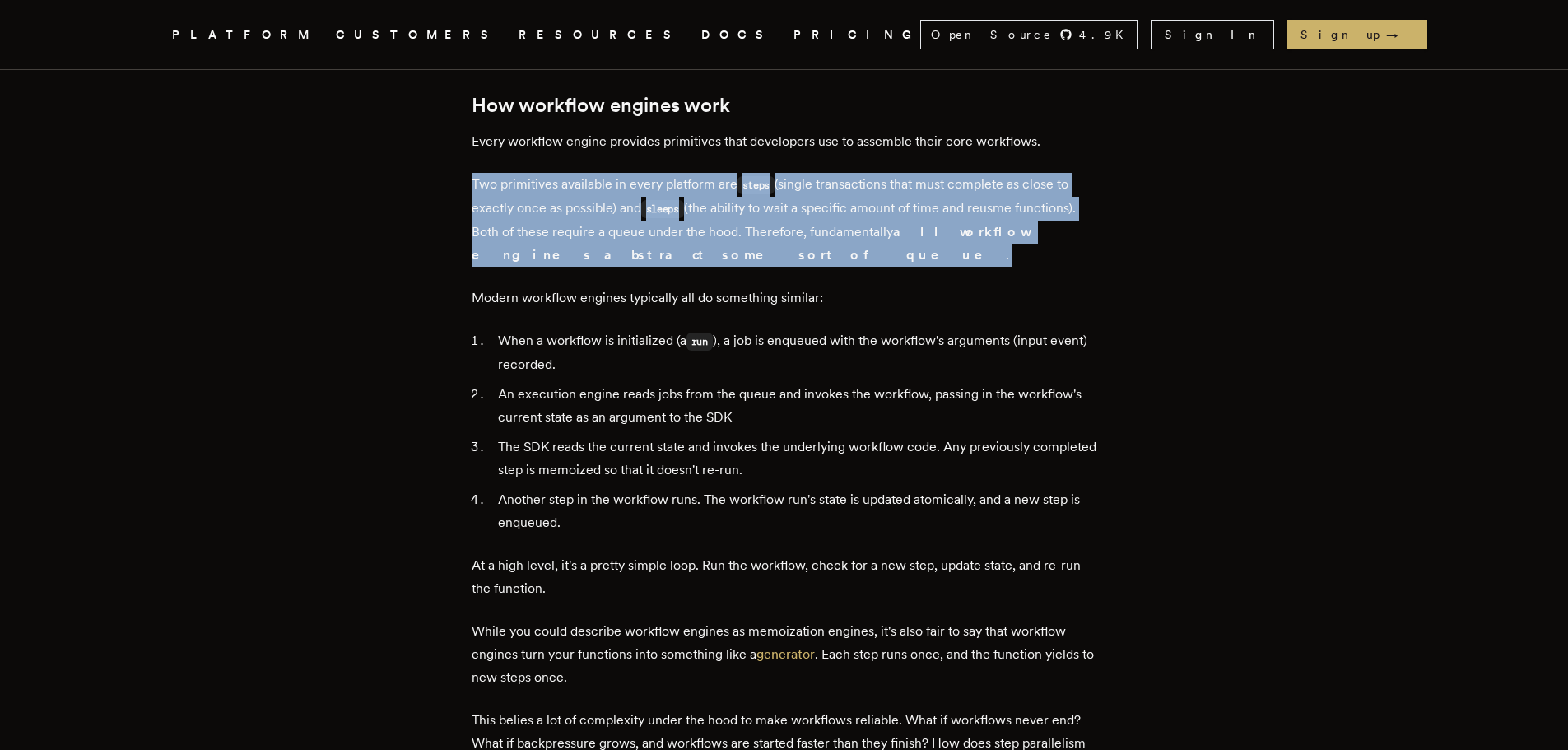
click at [740, 202] on p "Two primitives available in every platform are steps (single transactions that …" at bounding box center [784, 220] width 626 height 94
click at [770, 202] on p "Two primitives available in every platform are steps (single transactions that …" at bounding box center [784, 220] width 626 height 94
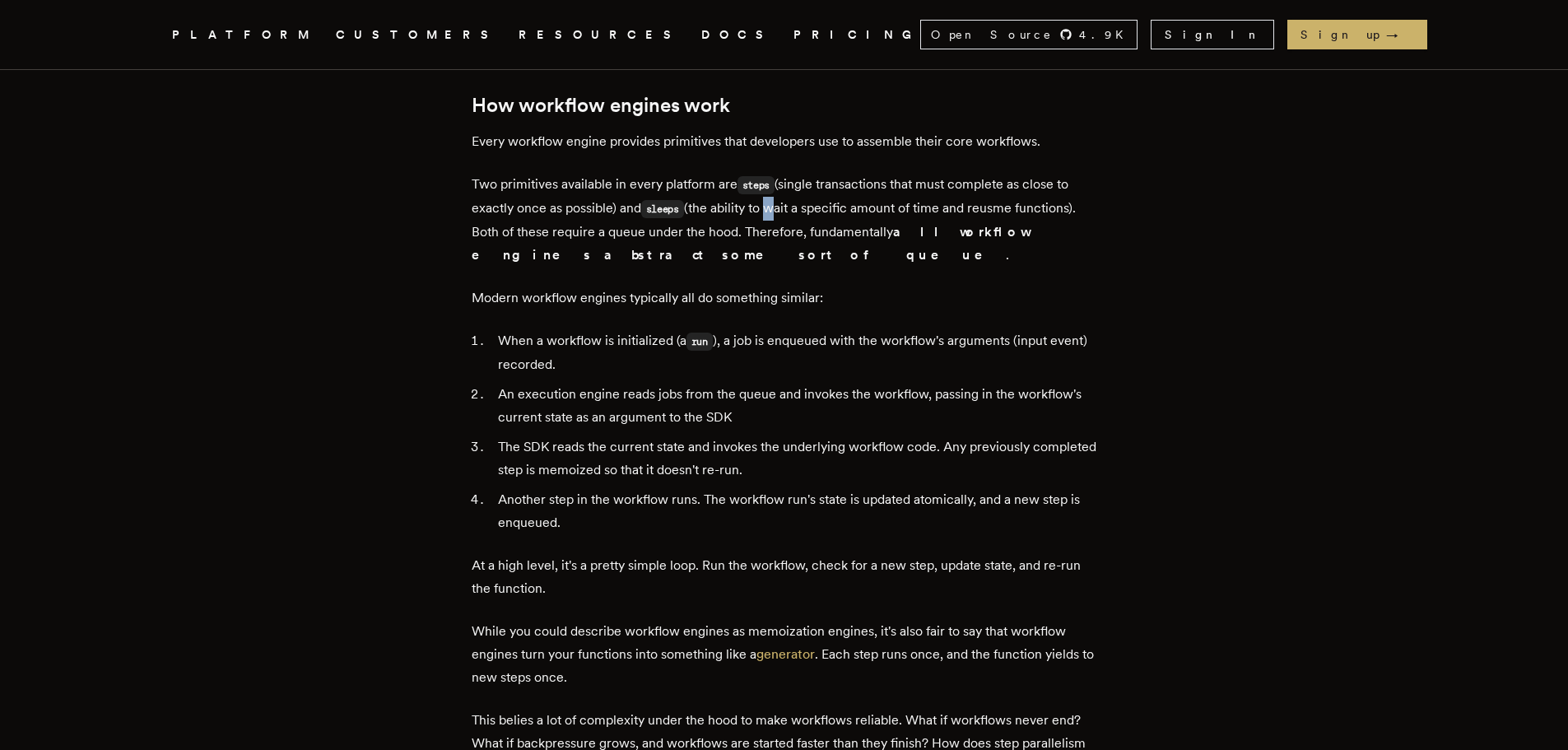
click at [769, 206] on p "Two primitives available in every platform are steps (single transactions that …" at bounding box center [784, 220] width 626 height 94
click at [764, 203] on p "Two primitives available in every platform are steps (single transactions that …" at bounding box center [784, 220] width 626 height 94
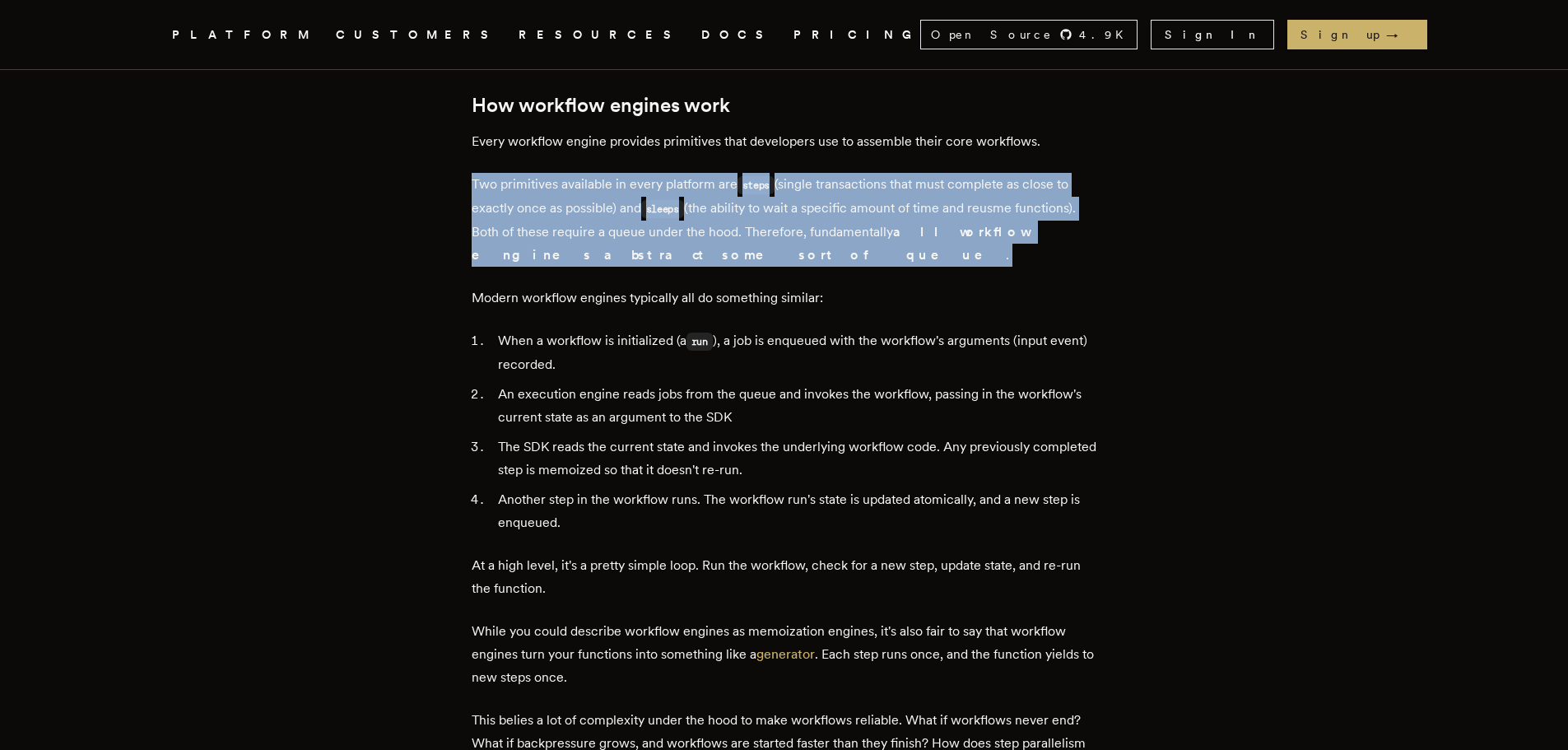
click at [764, 203] on p "Two primitives available in every platform are steps (single transactions that …" at bounding box center [784, 220] width 626 height 94
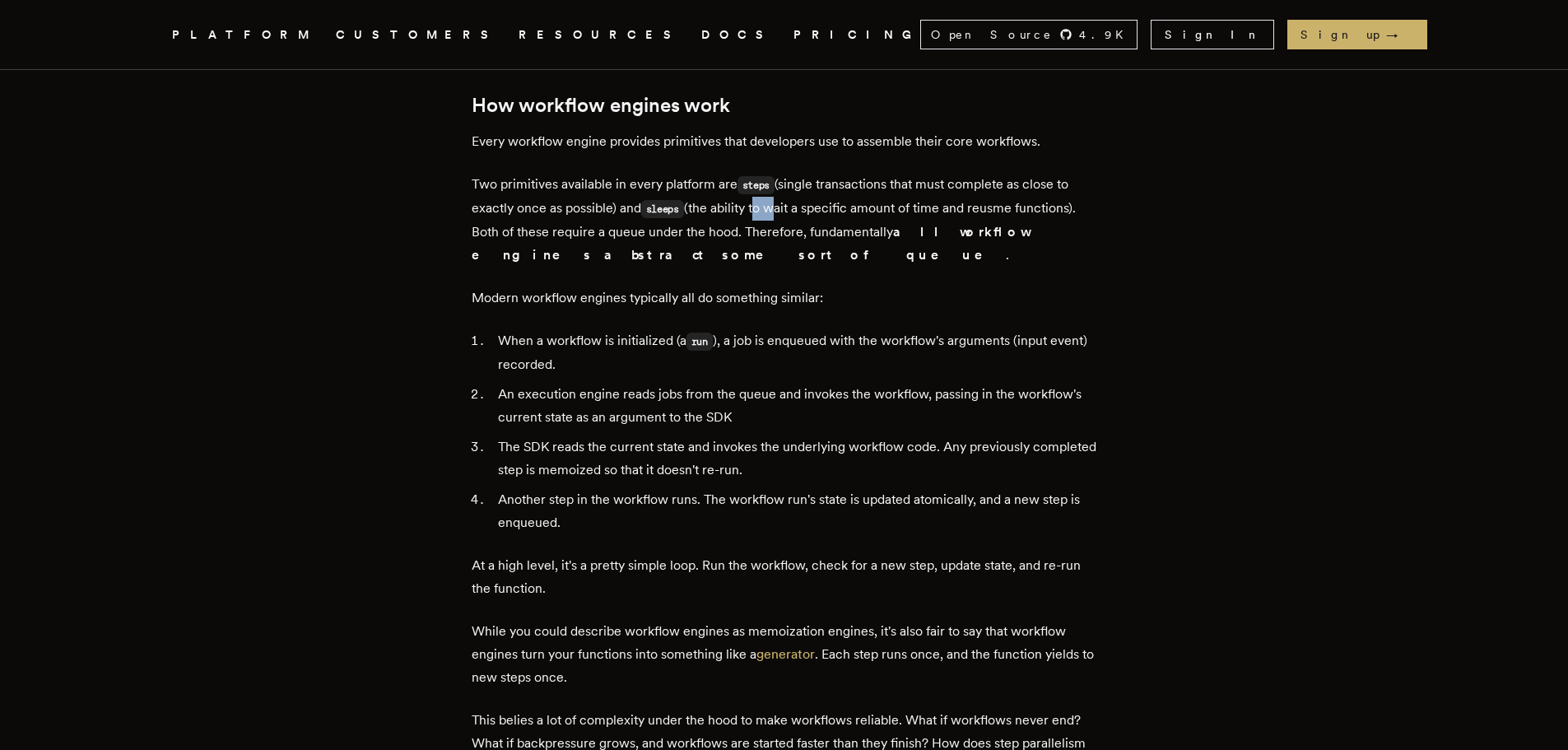
click at [764, 203] on p "Two primitives available in every platform are steps (single transactions that …" at bounding box center [784, 220] width 626 height 94
click at [626, 394] on li "An execution engine reads jobs from the queue and invokes the workflow, passing…" at bounding box center [795, 406] width 604 height 46
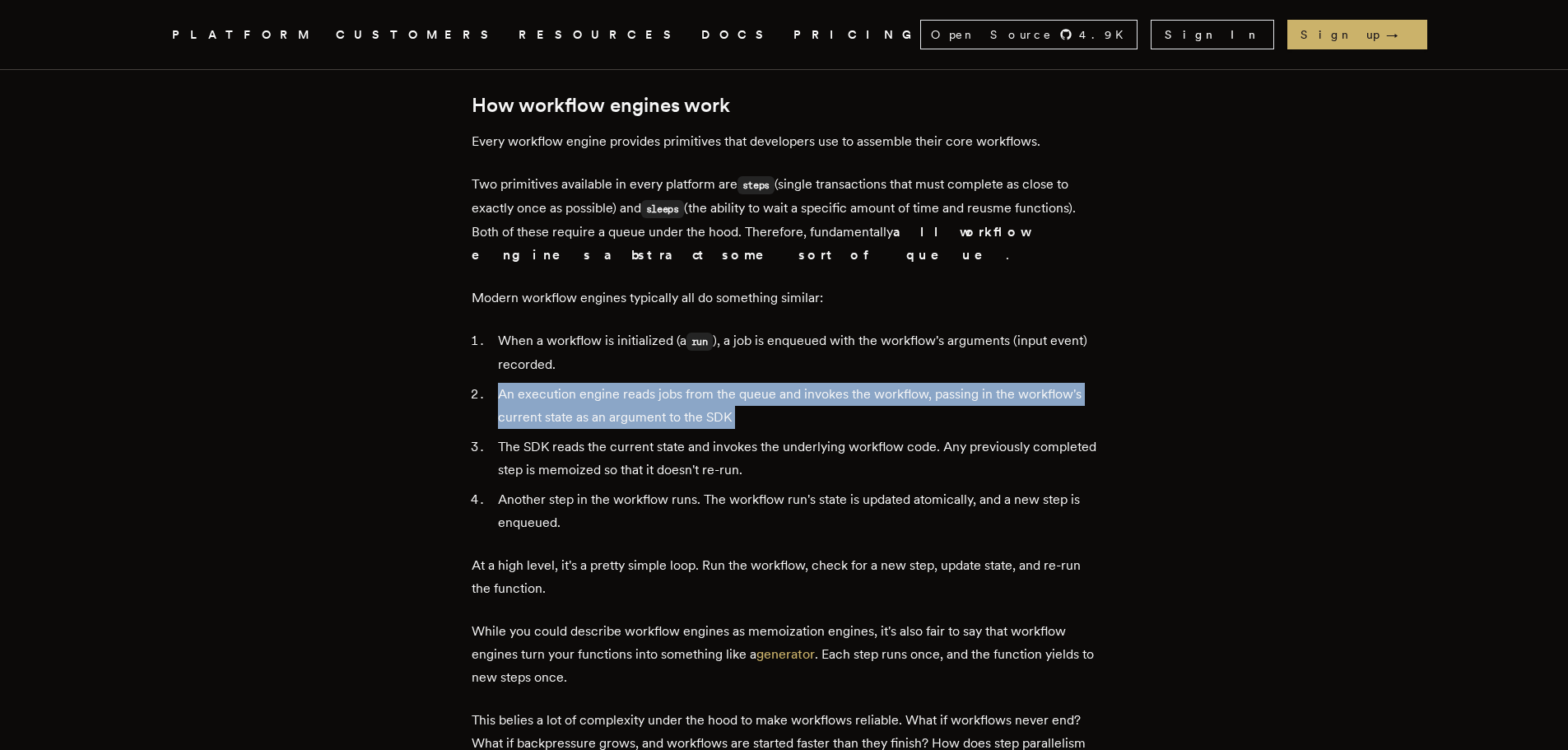
click at [626, 394] on li "An execution engine reads jobs from the queue and invokes the workflow, passing…" at bounding box center [795, 406] width 604 height 46
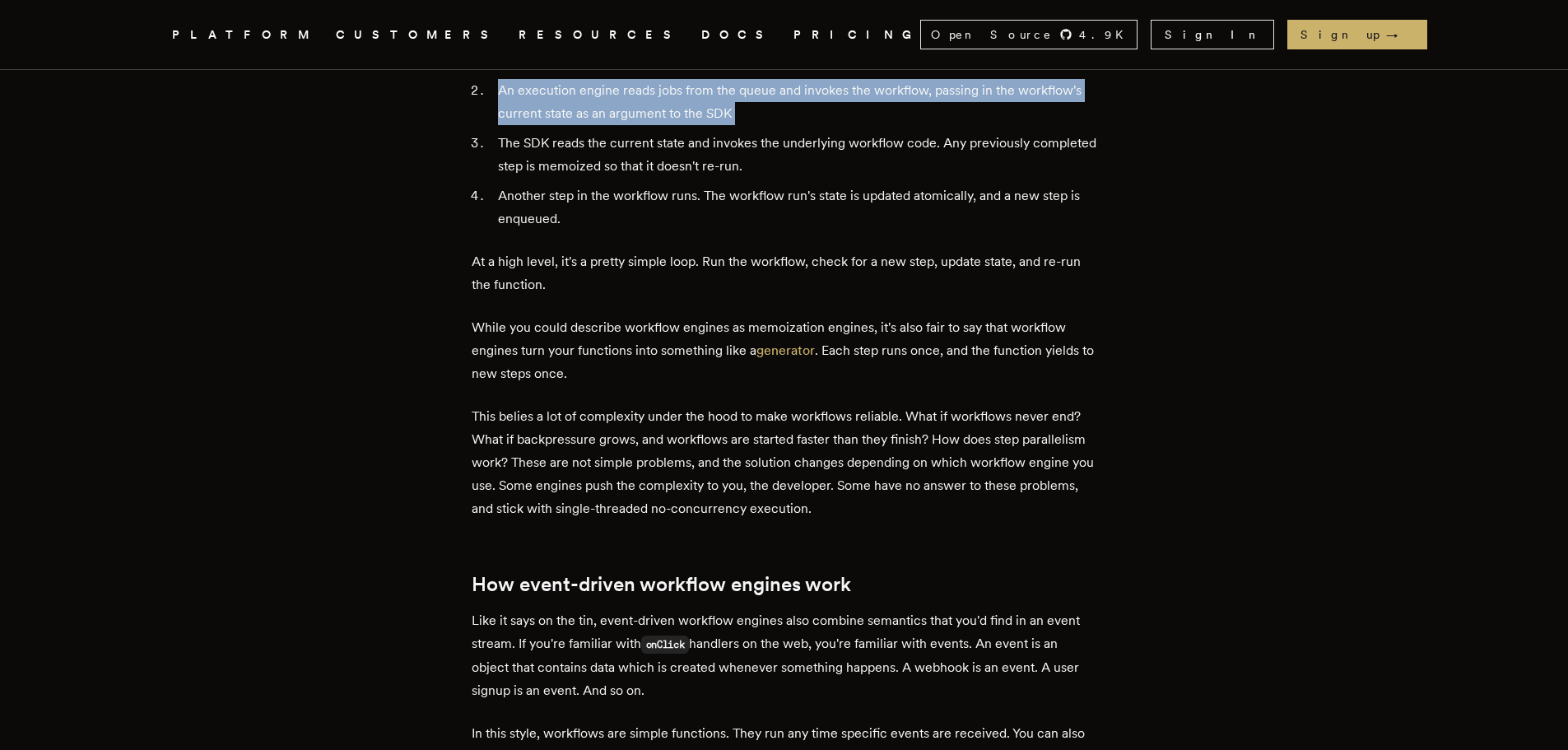
scroll to position [3128, 0]
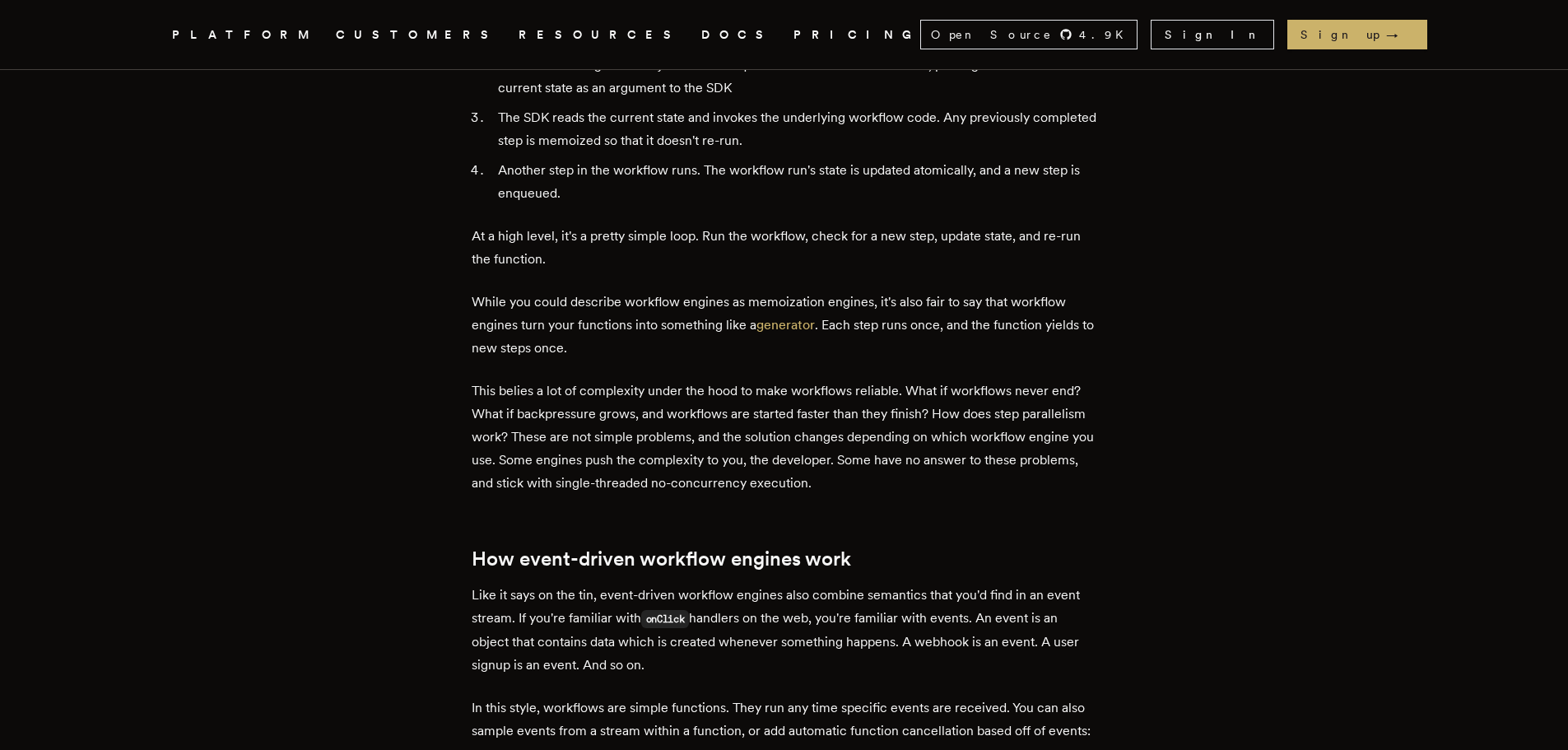
click at [569, 314] on p "While you could describe workflow engines as memoization engines, it's also fai…" at bounding box center [784, 325] width 626 height 69
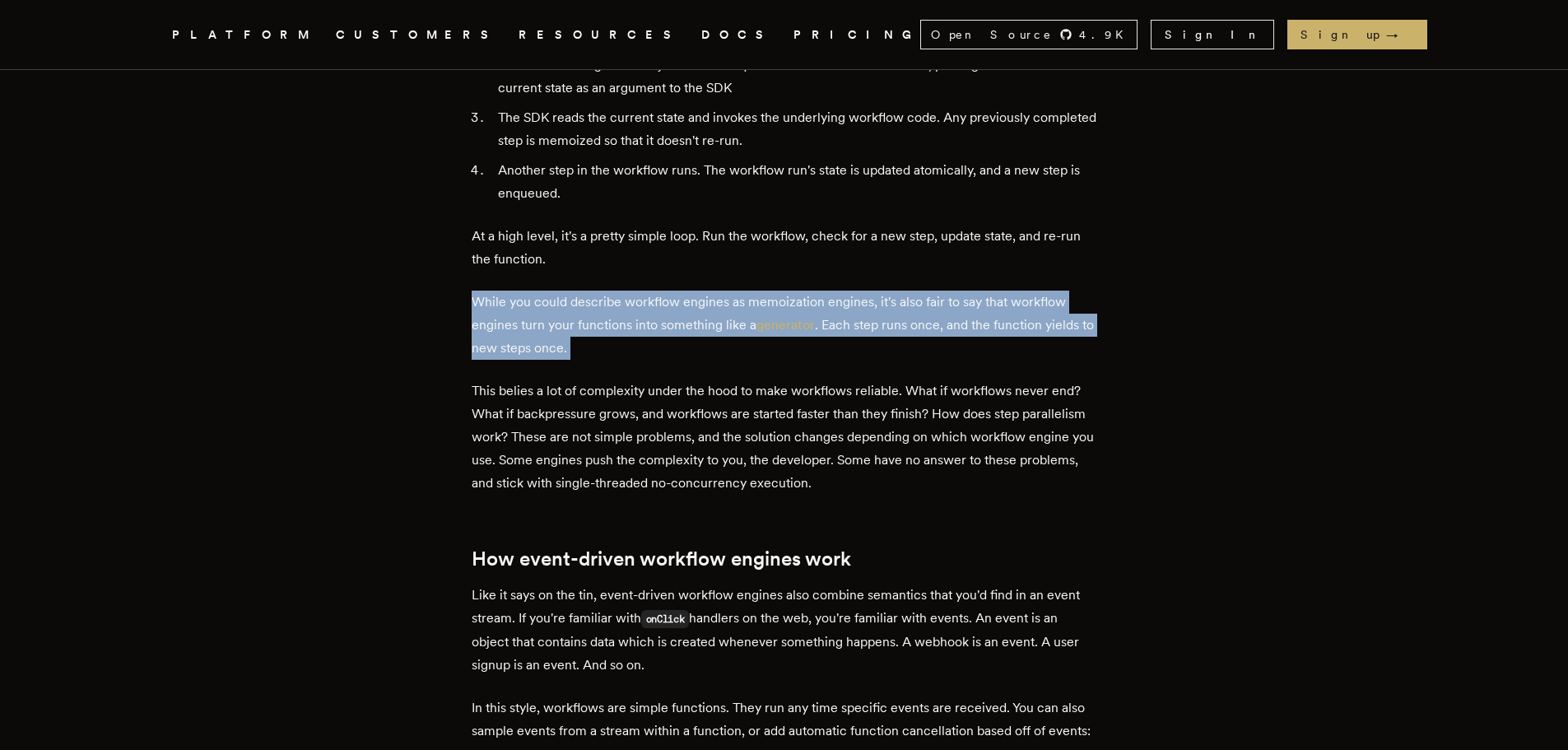
click at [569, 314] on p "While you could describe workflow engines as memoization engines, it's also fai…" at bounding box center [784, 325] width 626 height 69
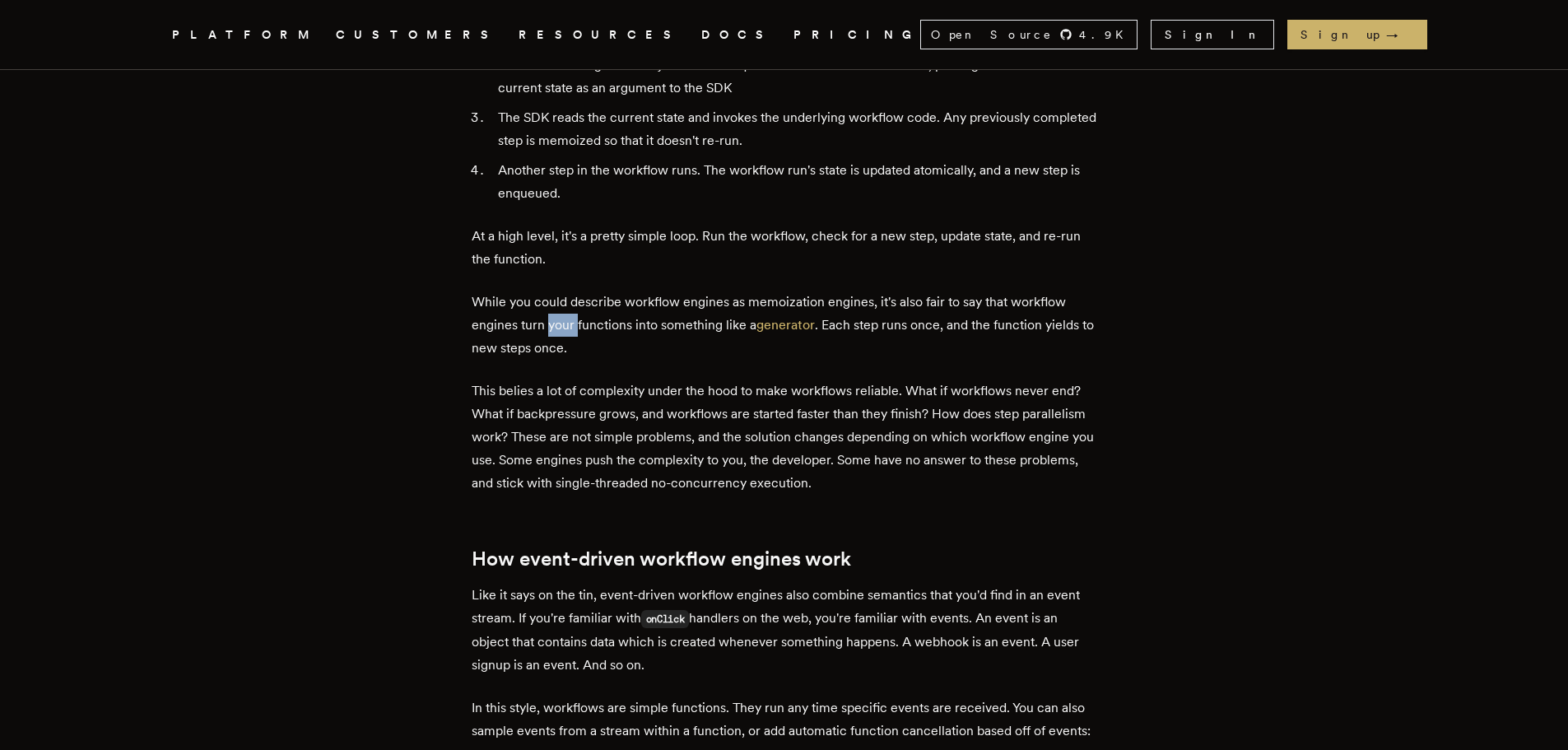
click at [569, 314] on p "While you could describe workflow engines as memoization engines, it's also fai…" at bounding box center [784, 325] width 626 height 69
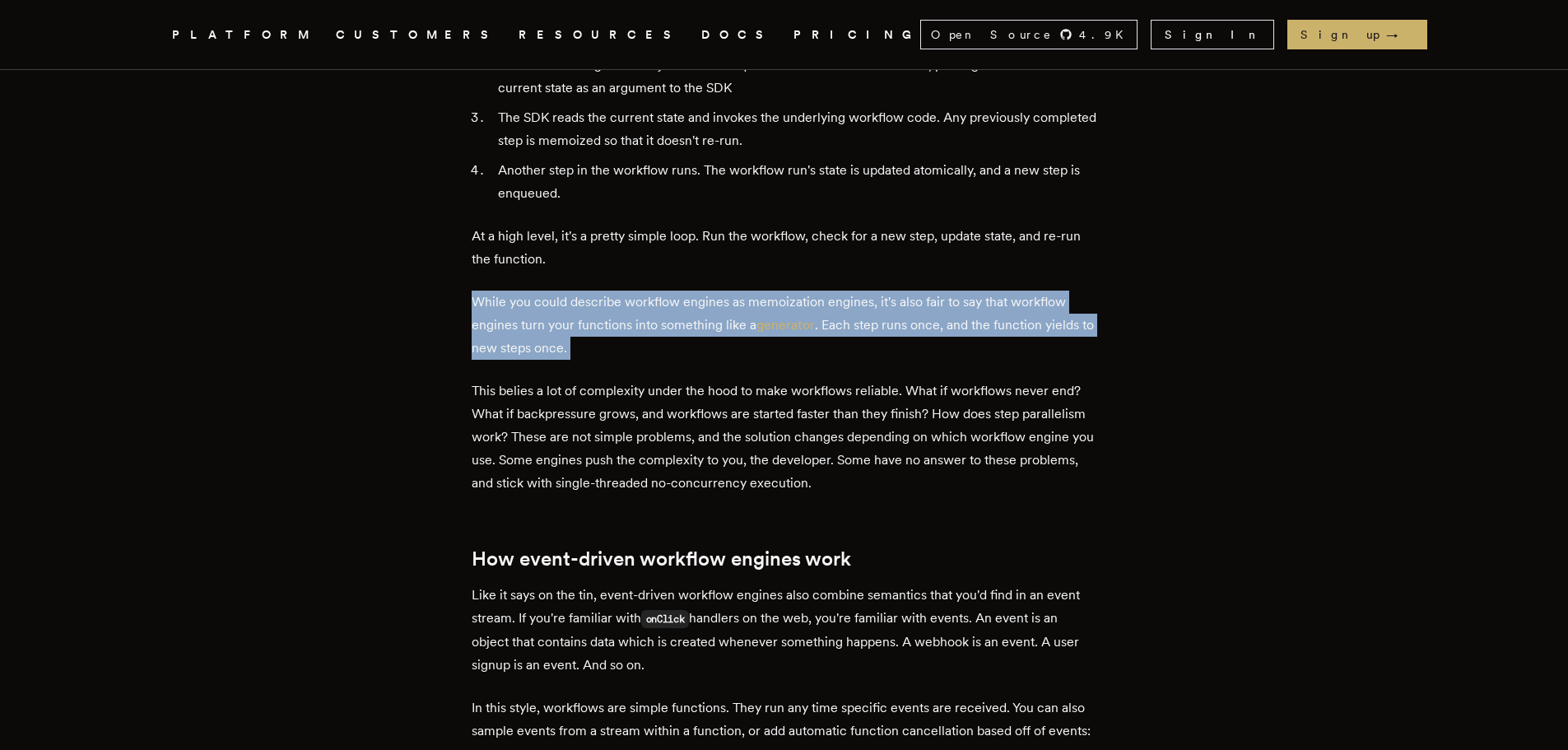
click at [569, 314] on p "While you could describe workflow engines as memoization engines, it's also fai…" at bounding box center [784, 325] width 626 height 69
drag, startPoint x: 569, startPoint y: 314, endPoint x: 560, endPoint y: 331, distance: 19.2
click at [562, 325] on p "While you could describe workflow engines as memoization engines, it's also fai…" at bounding box center [784, 325] width 626 height 69
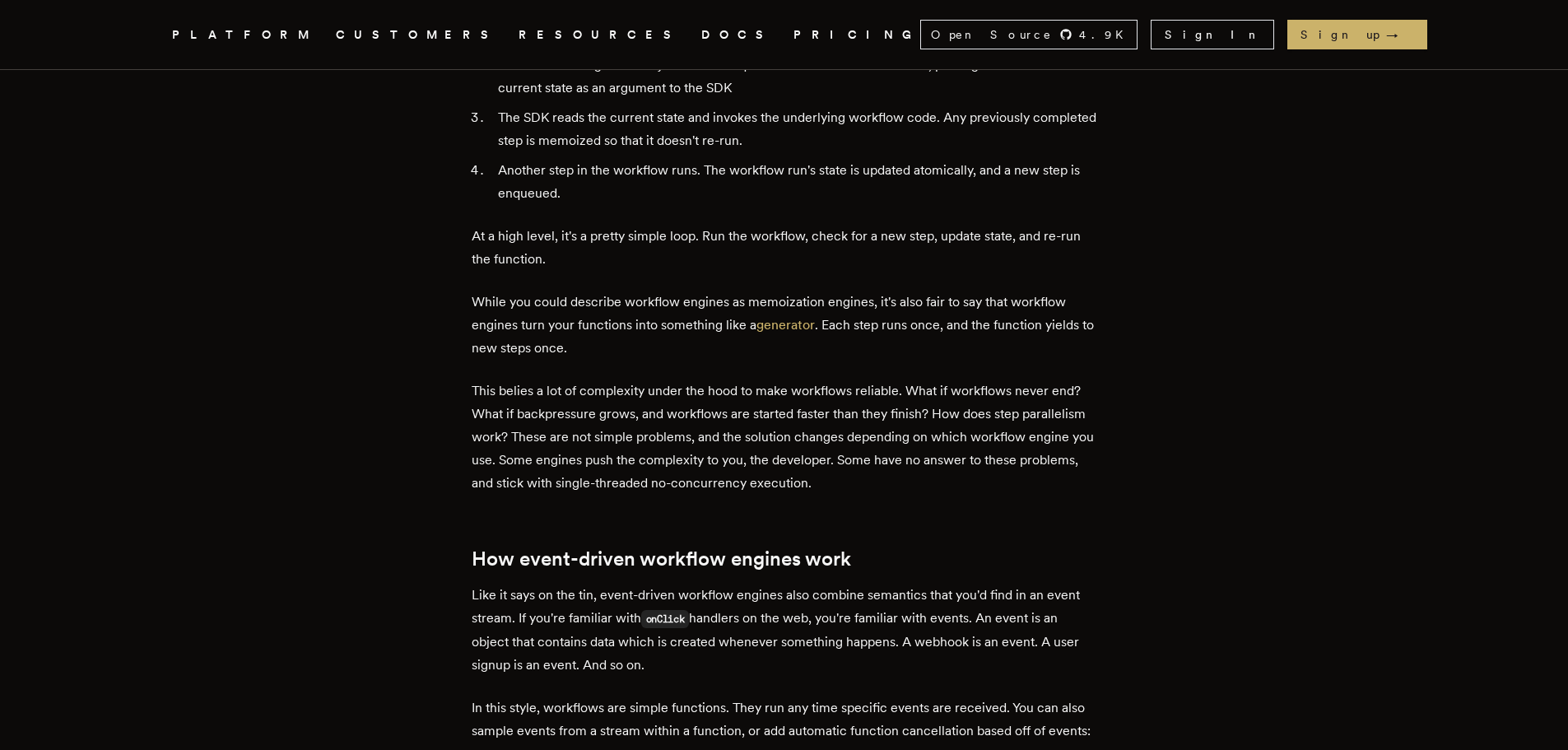
click at [595, 380] on p "This belies a lot of complexity under the hood to make workflows reliable. What…" at bounding box center [784, 438] width 626 height 115
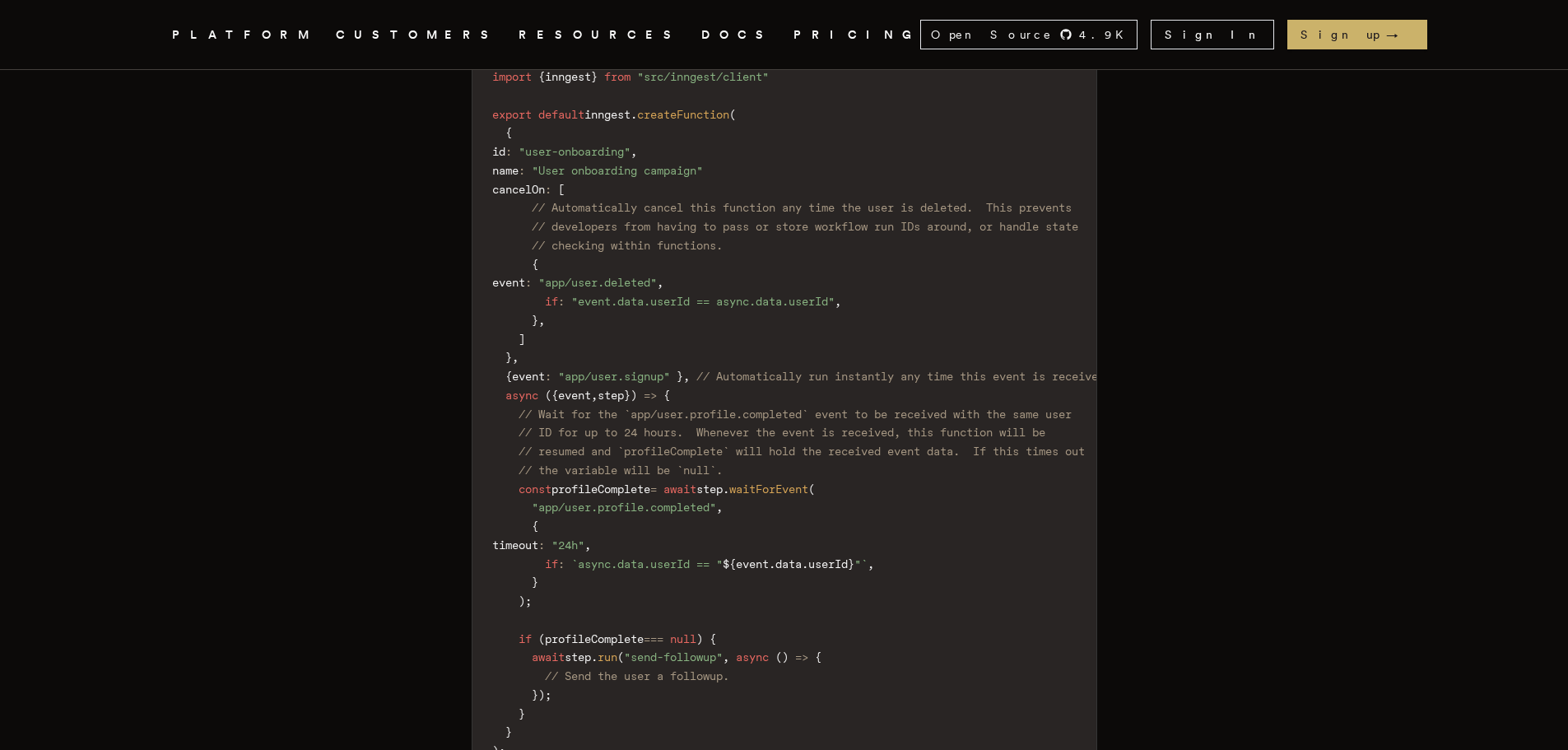
scroll to position [3539, 0]
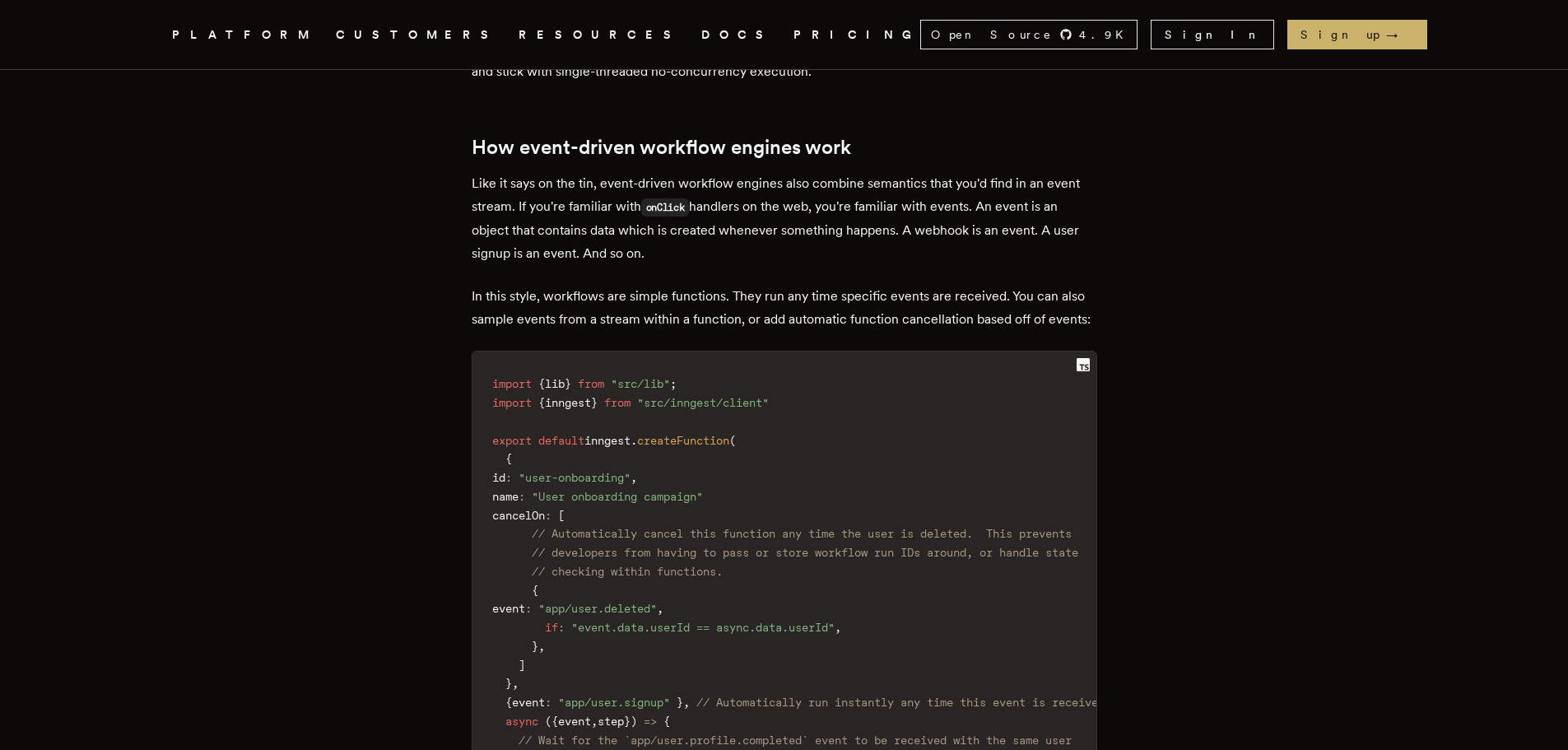
drag, startPoint x: 523, startPoint y: 188, endPoint x: 698, endPoint y: 243, distance: 183.4
click at [698, 243] on p "Like it says on the tin, event-driven workflow engines also combine semantics t…" at bounding box center [784, 218] width 626 height 93
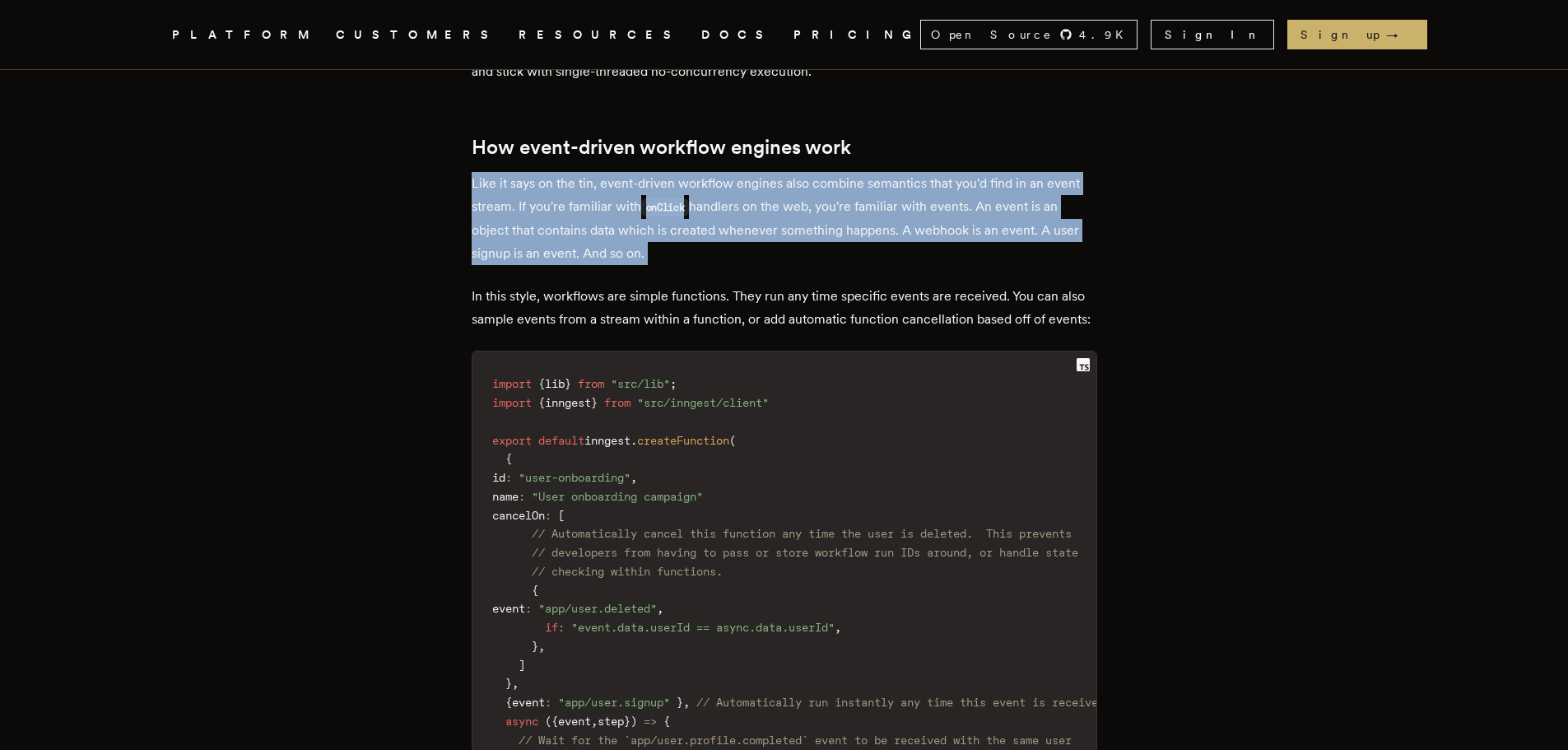
click at [698, 243] on p "Like it says on the tin, event-driven workflow engines also combine semantics t…" at bounding box center [784, 218] width 626 height 93
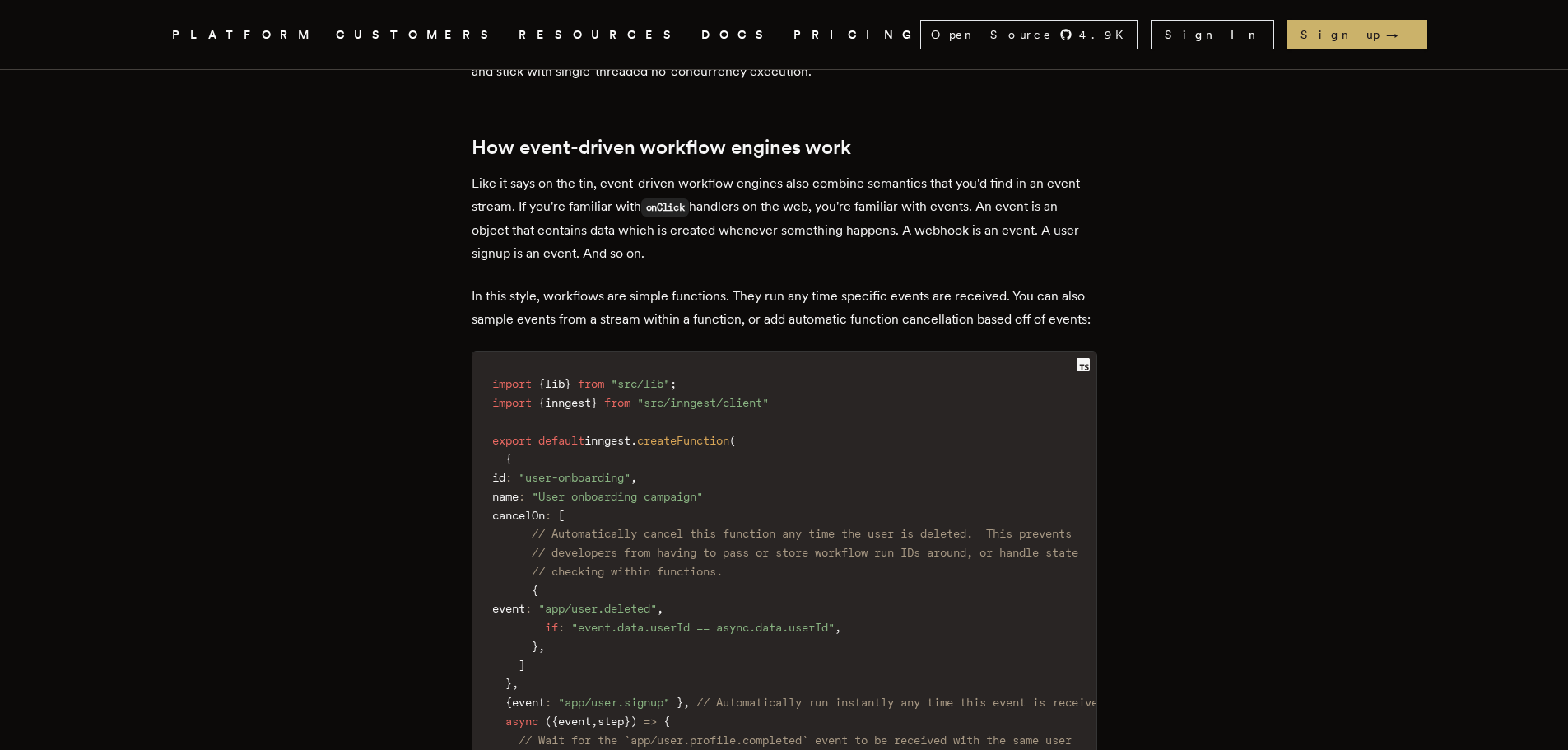
click at [717, 314] on p "In this style, workflows are simple functions. They run any time specific event…" at bounding box center [784, 308] width 626 height 46
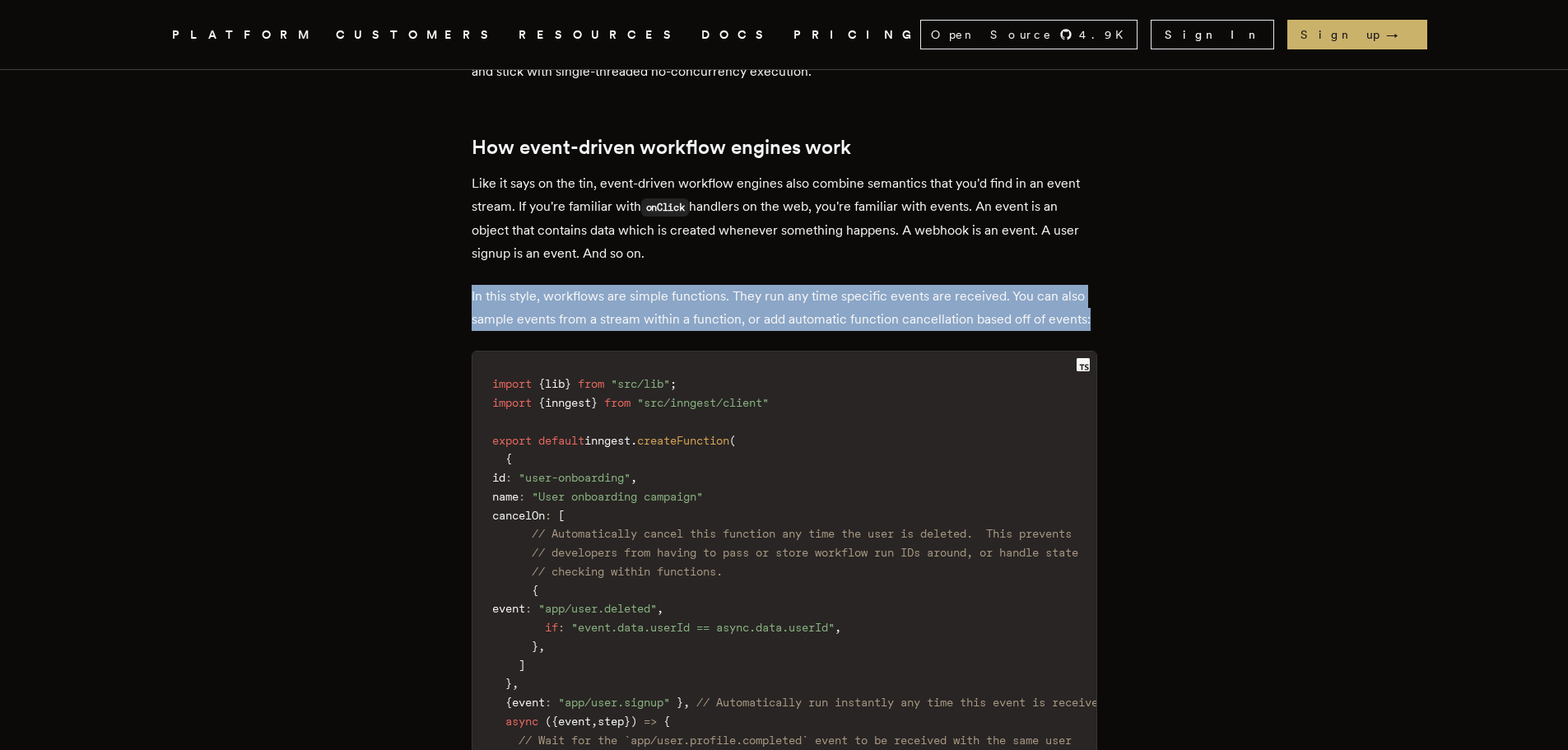
click at [717, 314] on p "In this style, workflows are simple functions. They run any time specific event…" at bounding box center [784, 308] width 626 height 46
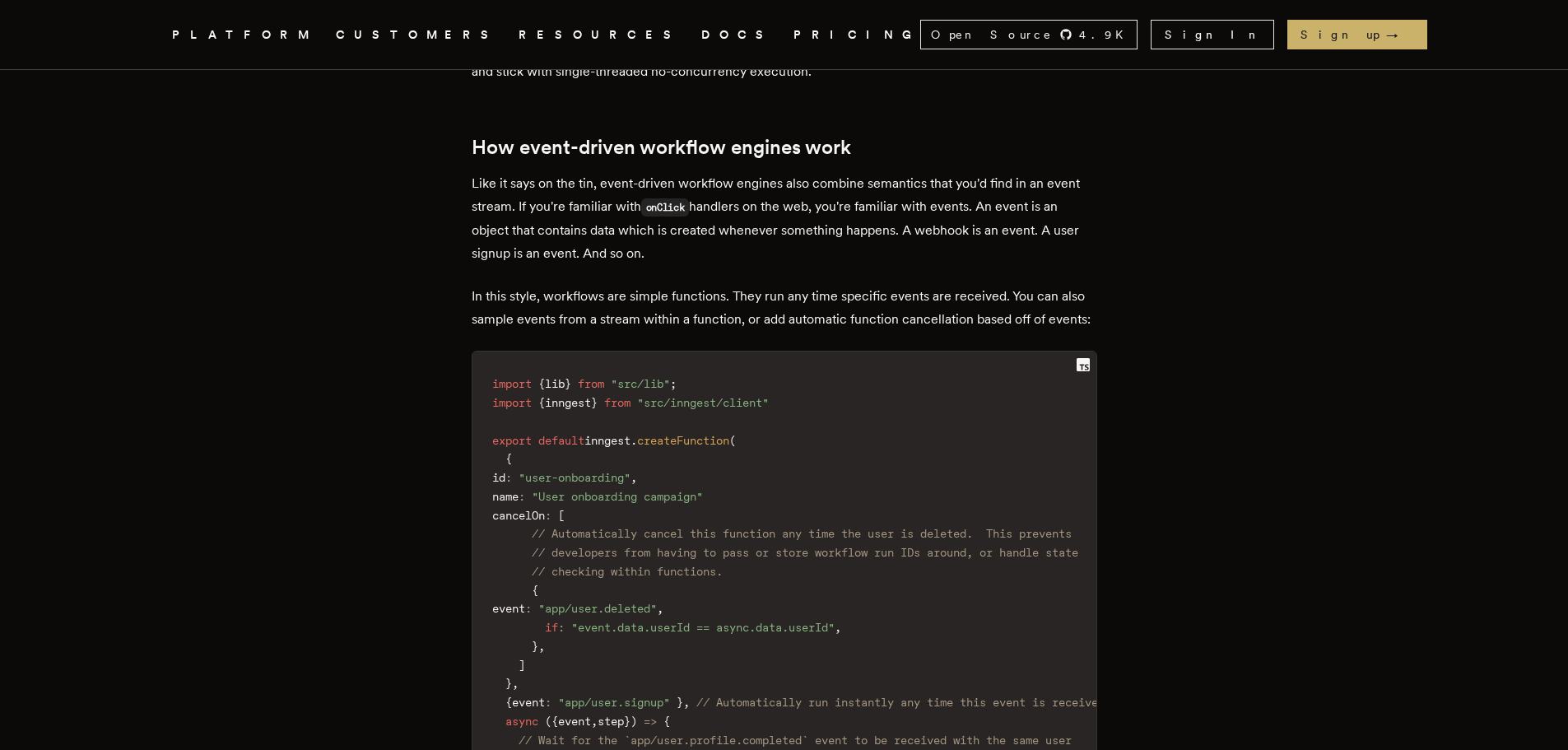
click at [631, 447] on span "inngest" at bounding box center [608, 440] width 46 height 13
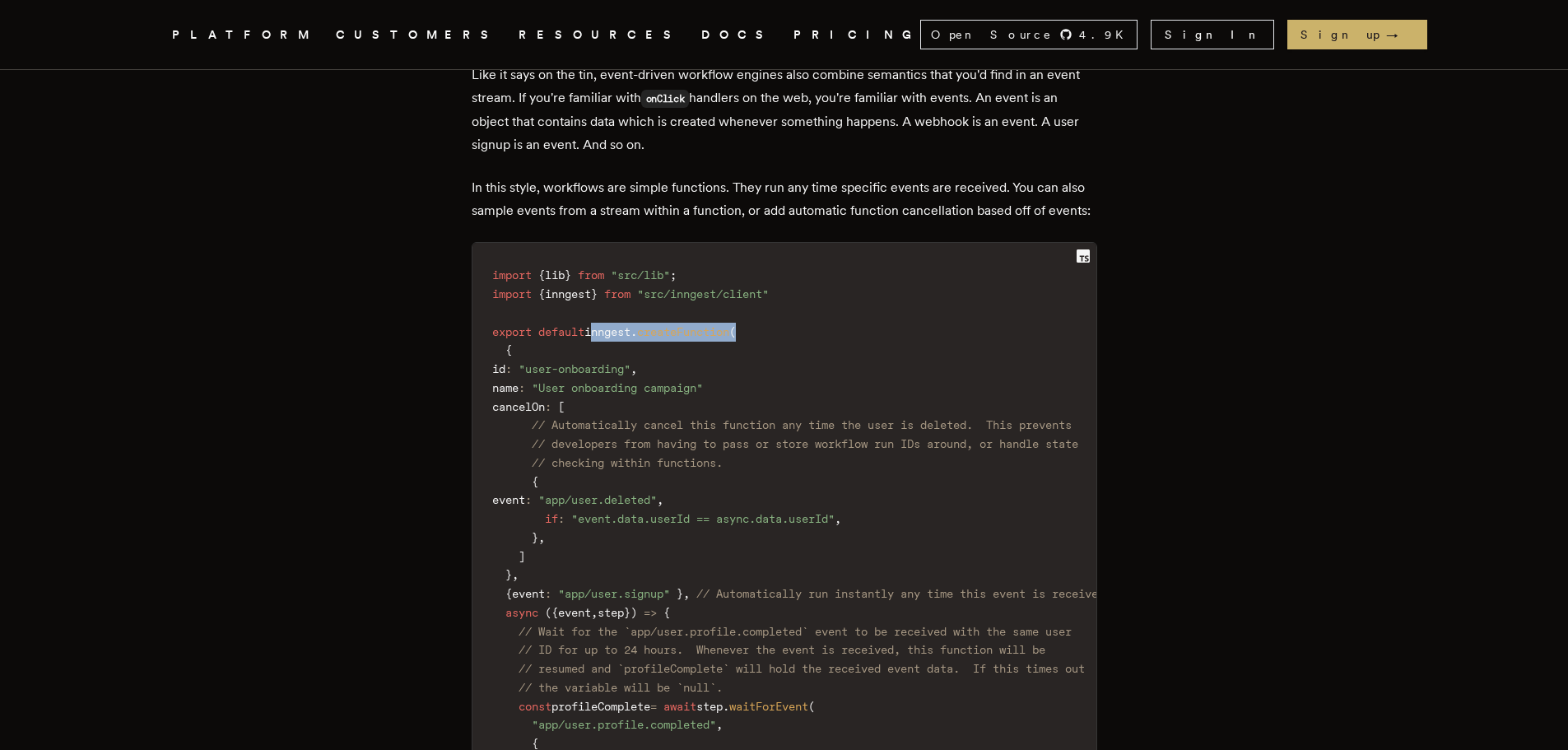
scroll to position [3688, 0]
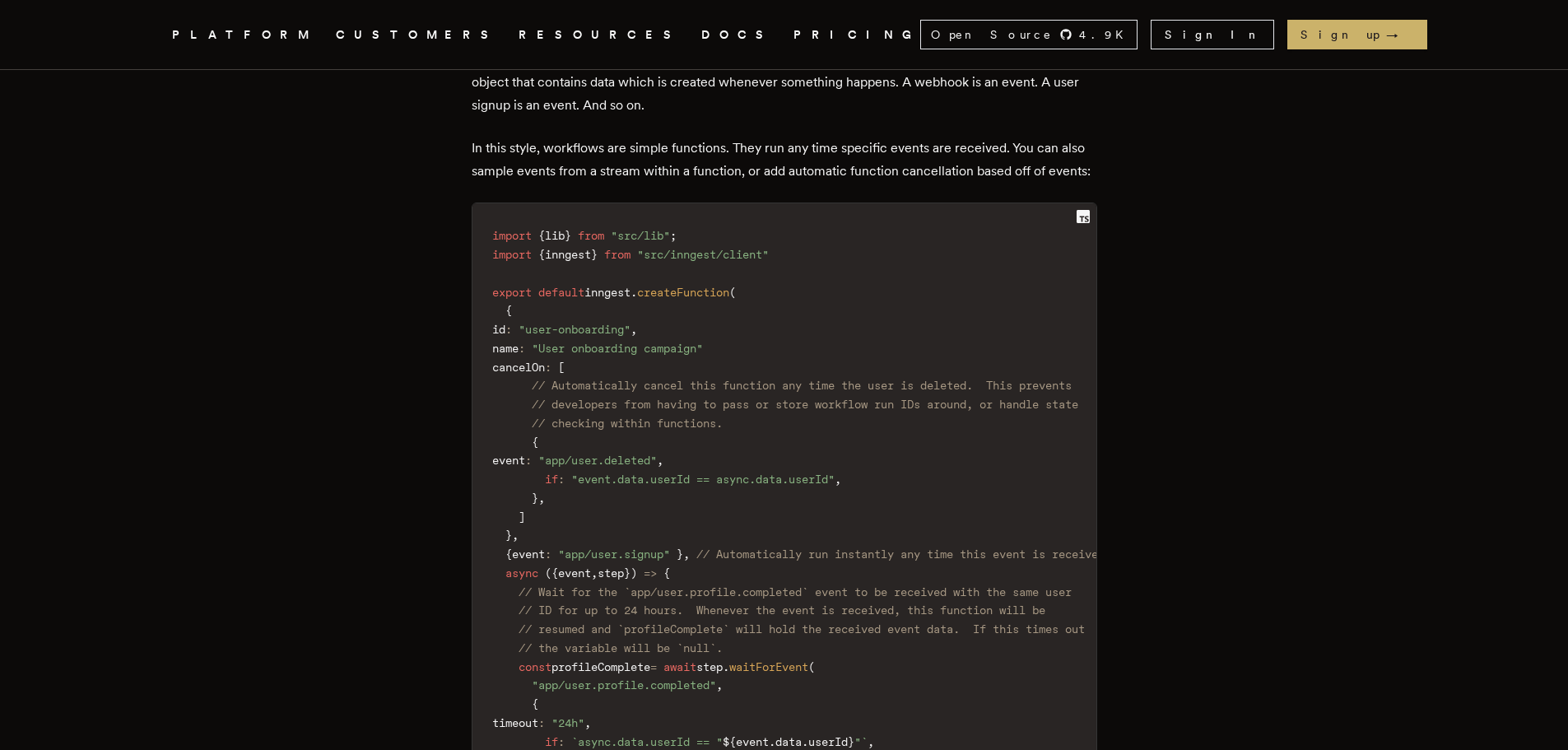
click at [631, 336] on span ""user-onboarding"" at bounding box center [574, 330] width 112 height 13
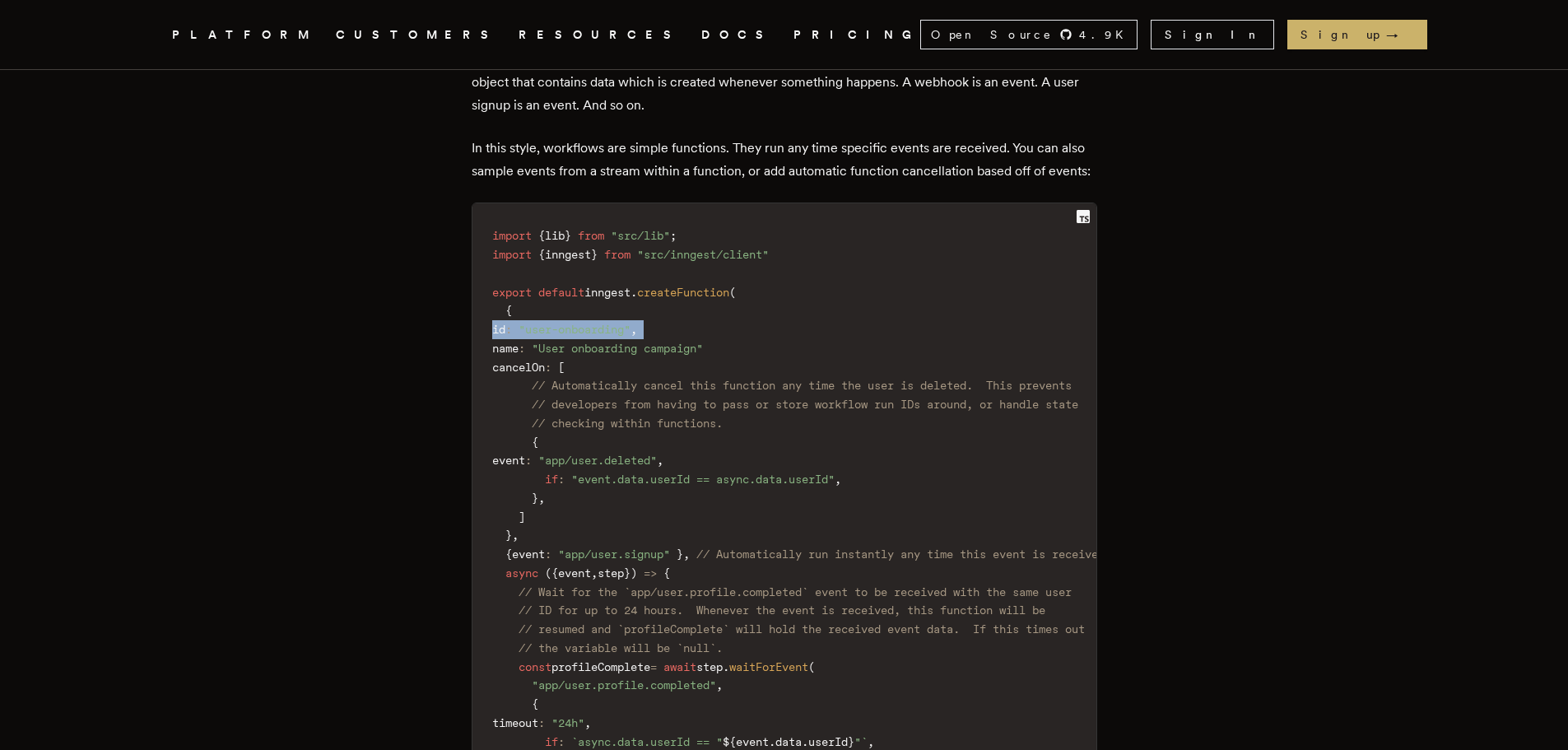
click at [631, 336] on span ""user-onboarding"" at bounding box center [574, 330] width 112 height 13
click at [506, 336] on span "id" at bounding box center [499, 330] width 13 height 13
click at [569, 333] on code "import { lib } from "src/lib" ; import { inngest } from "src/inngest/client" ex…" at bounding box center [798, 583] width 652 height 738
click at [578, 336] on span ""user-onboarding"" at bounding box center [574, 330] width 112 height 13
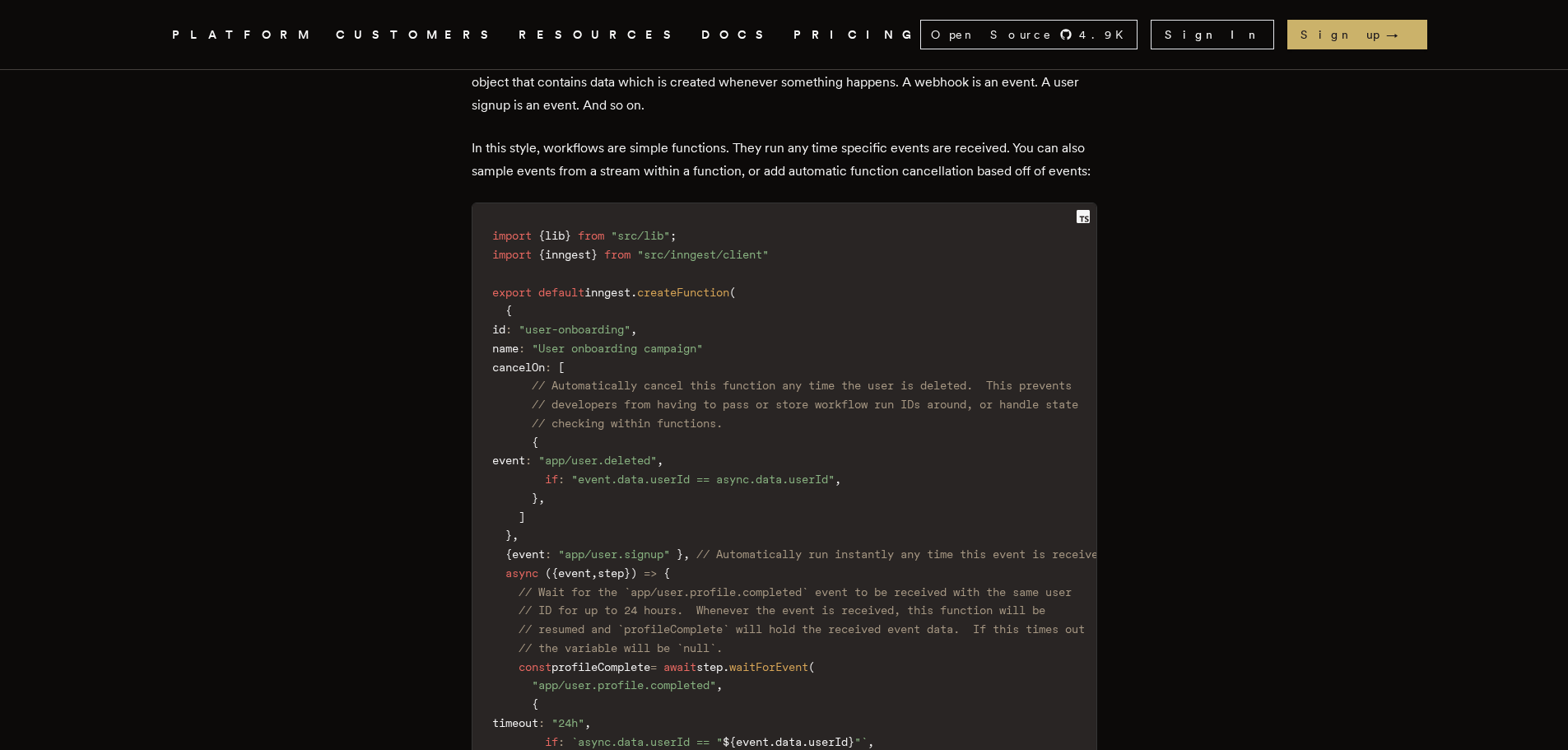
click at [578, 336] on span ""user-onboarding"" at bounding box center [574, 330] width 112 height 13
click at [603, 336] on span ""user-onboarding"" at bounding box center [574, 330] width 112 height 13
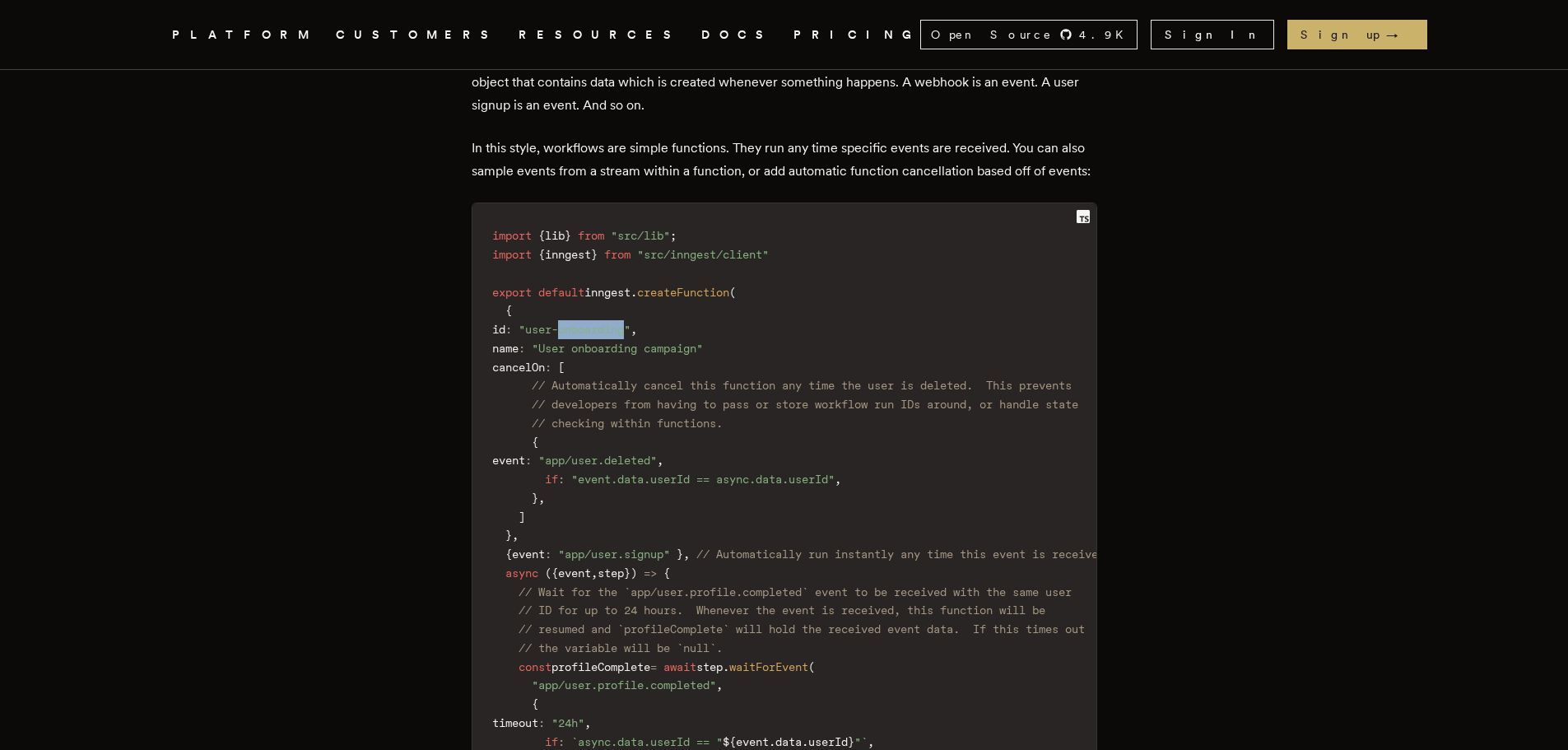
click at [603, 336] on span ""user-onboarding"" at bounding box center [574, 330] width 112 height 13
click at [640, 355] on span ""User onboarding campaign"" at bounding box center [617, 348] width 171 height 13
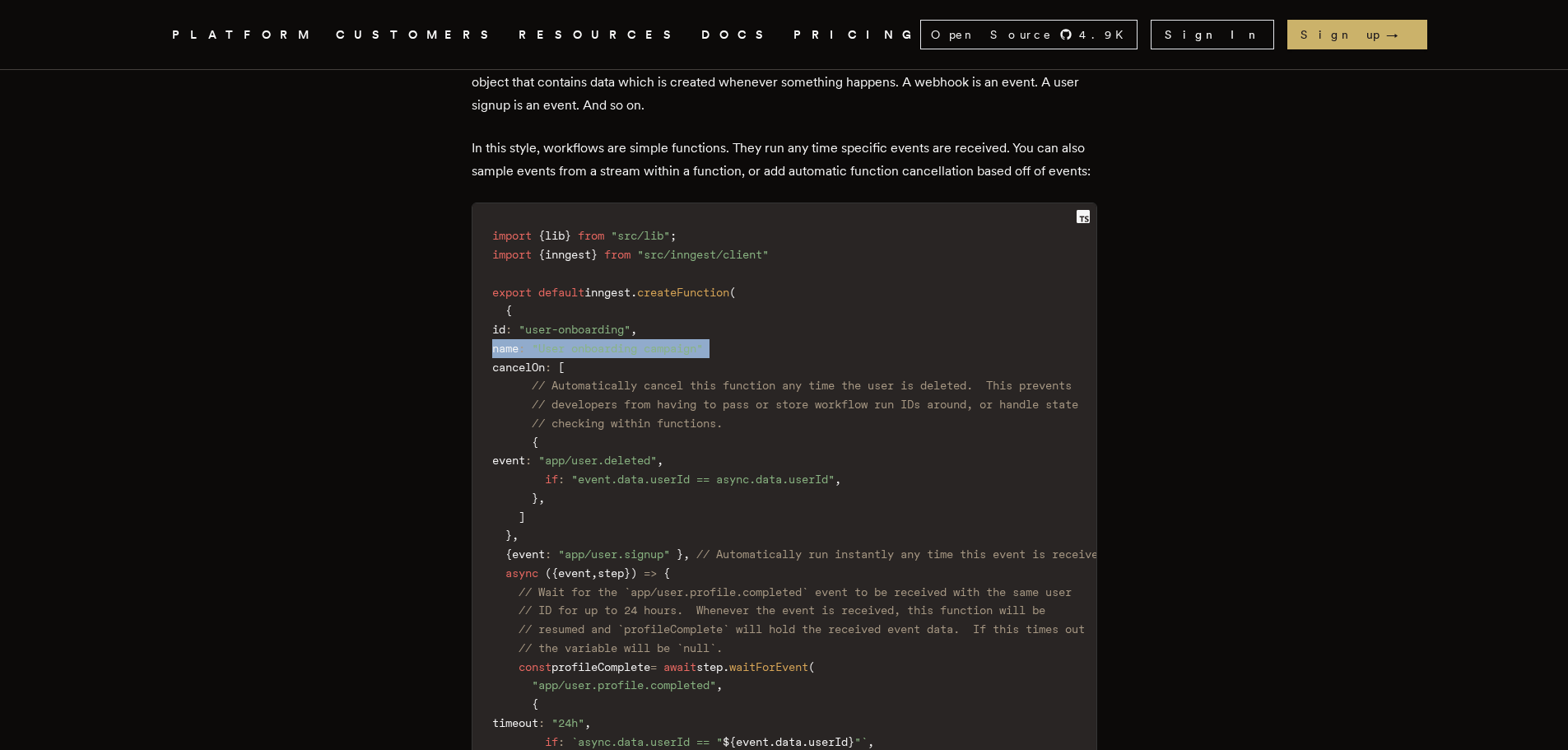
click at [640, 355] on span ""User onboarding campaign"" at bounding box center [617, 348] width 171 height 13
click at [639, 355] on span ""User onboarding campaign"" at bounding box center [617, 348] width 171 height 13
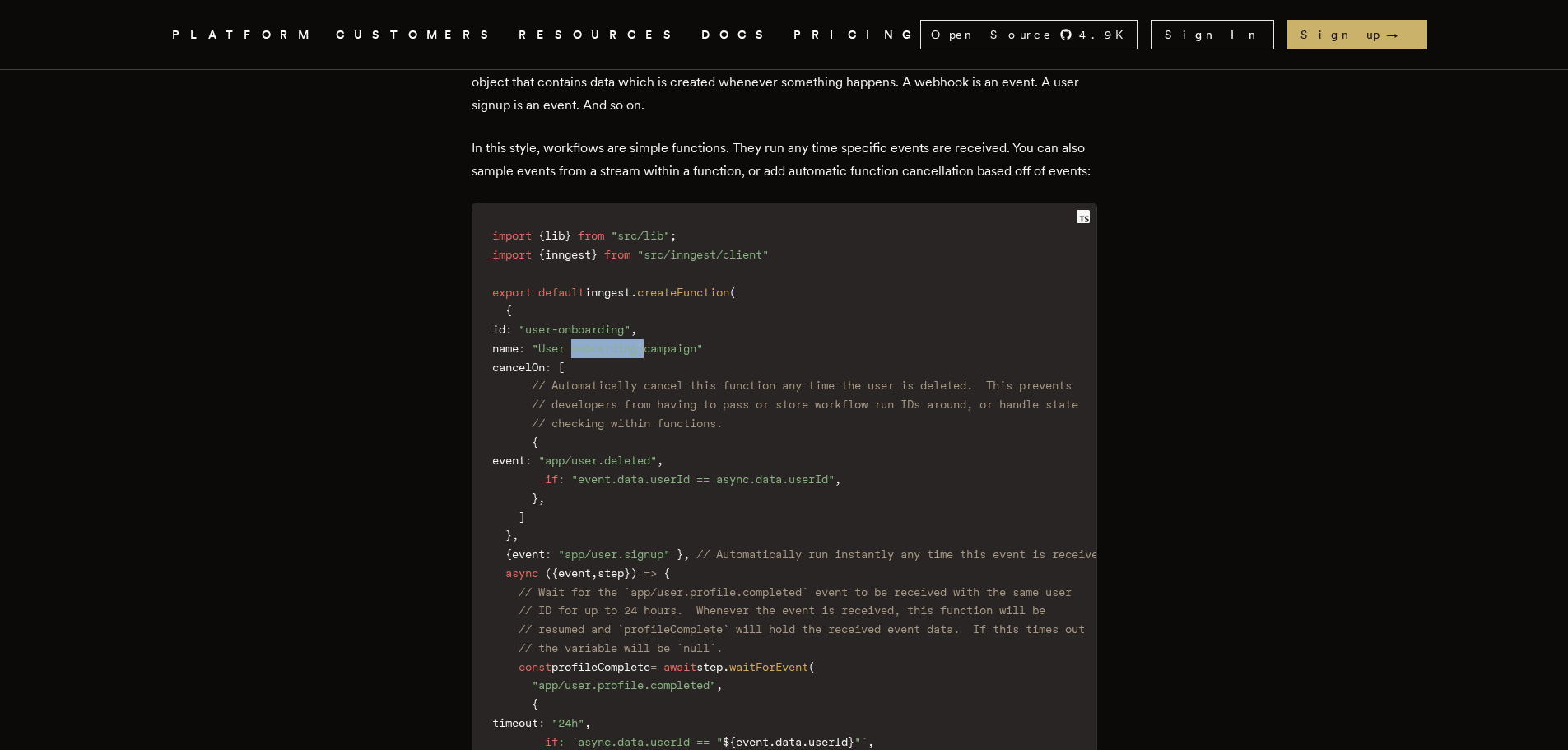
click at [639, 355] on span ""User onboarding campaign"" at bounding box center [617, 348] width 171 height 13
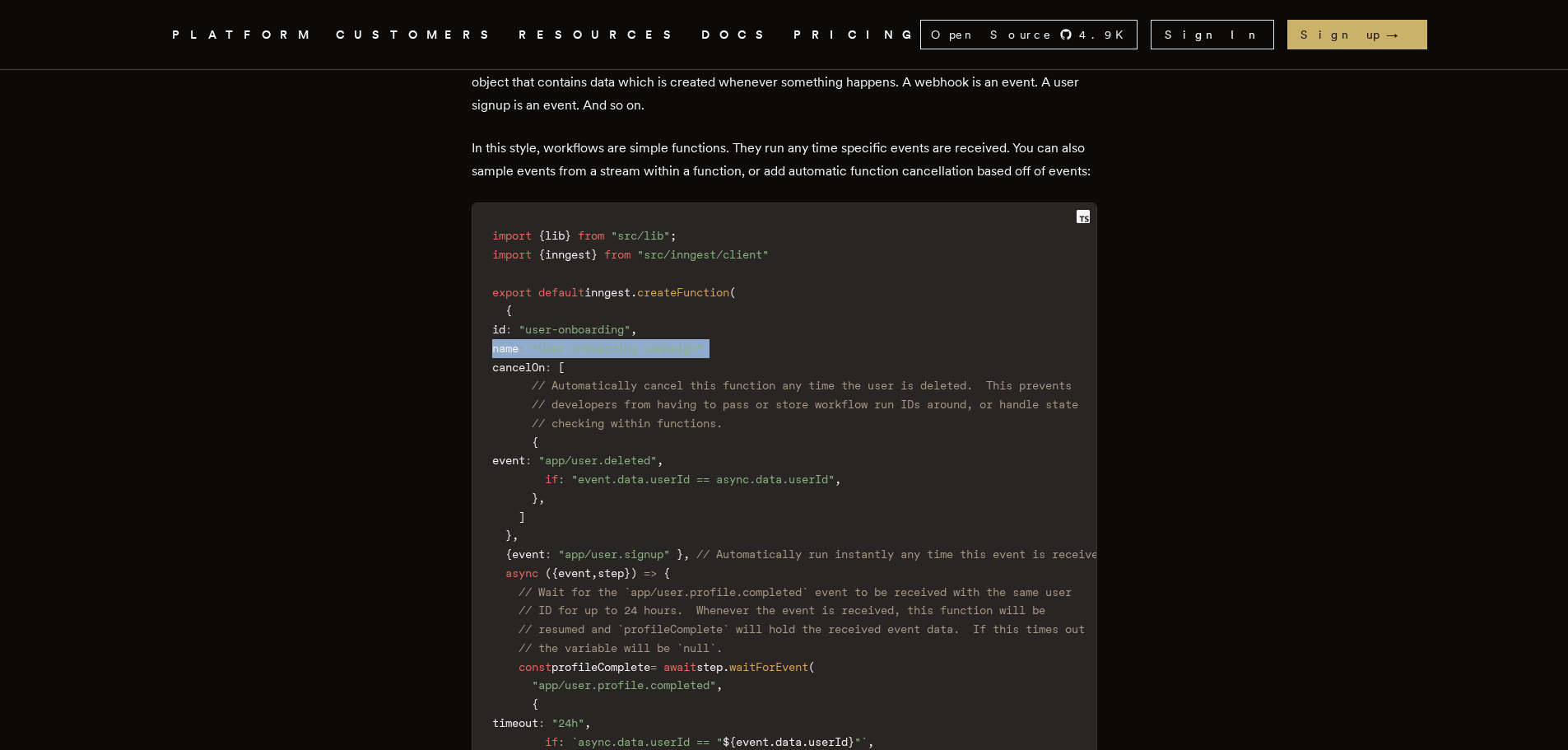
click at [639, 355] on span ""User onboarding campaign"" at bounding box center [617, 348] width 171 height 13
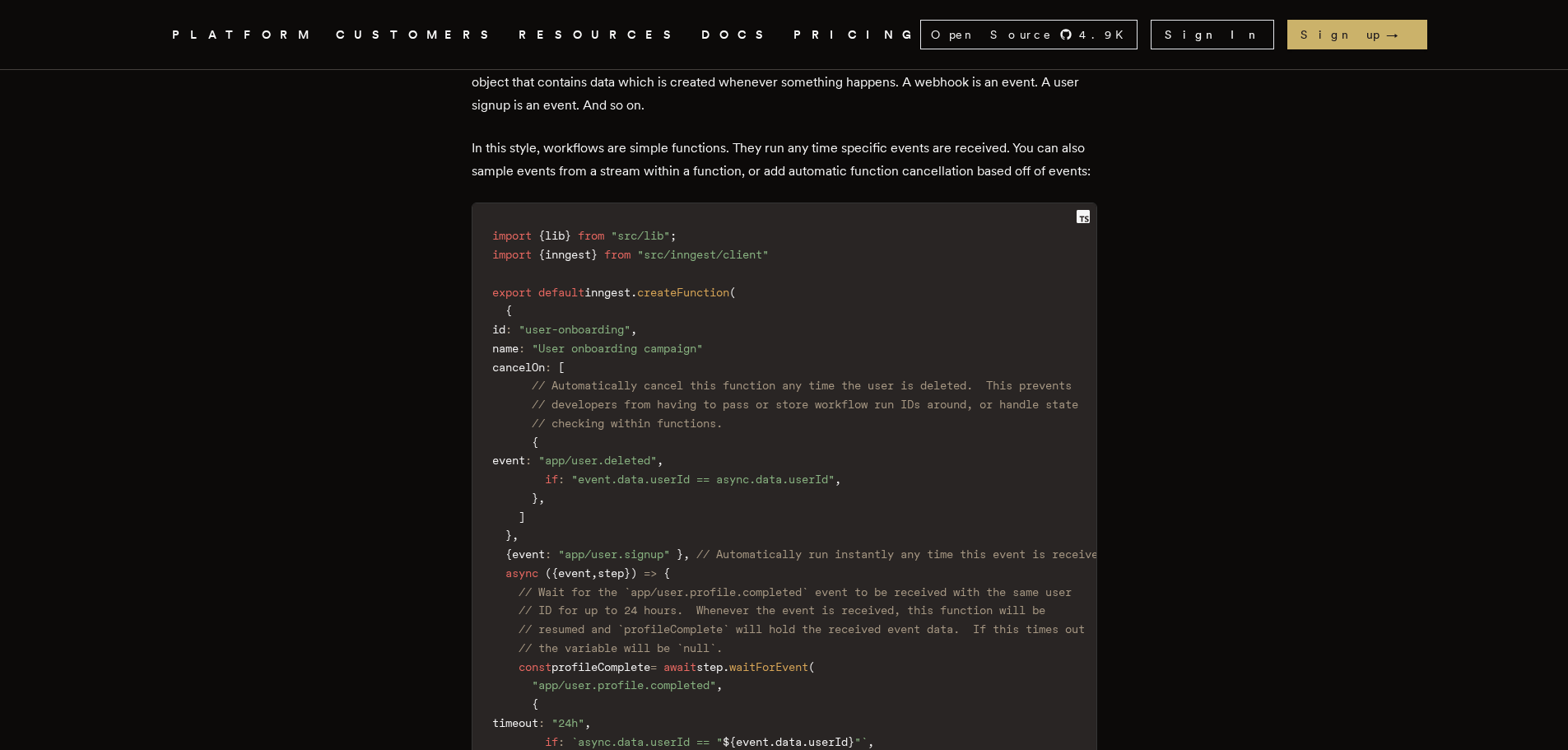
click at [545, 374] on span "cancelOn" at bounding box center [518, 367] width 53 height 13
drag, startPoint x: 660, startPoint y: 353, endPoint x: 649, endPoint y: 358, distance: 12.1
click at [655, 355] on span ""User onboarding campaign"" at bounding box center [617, 348] width 171 height 13
click at [632, 355] on span ""User onboarding campaign"" at bounding box center [617, 348] width 171 height 13
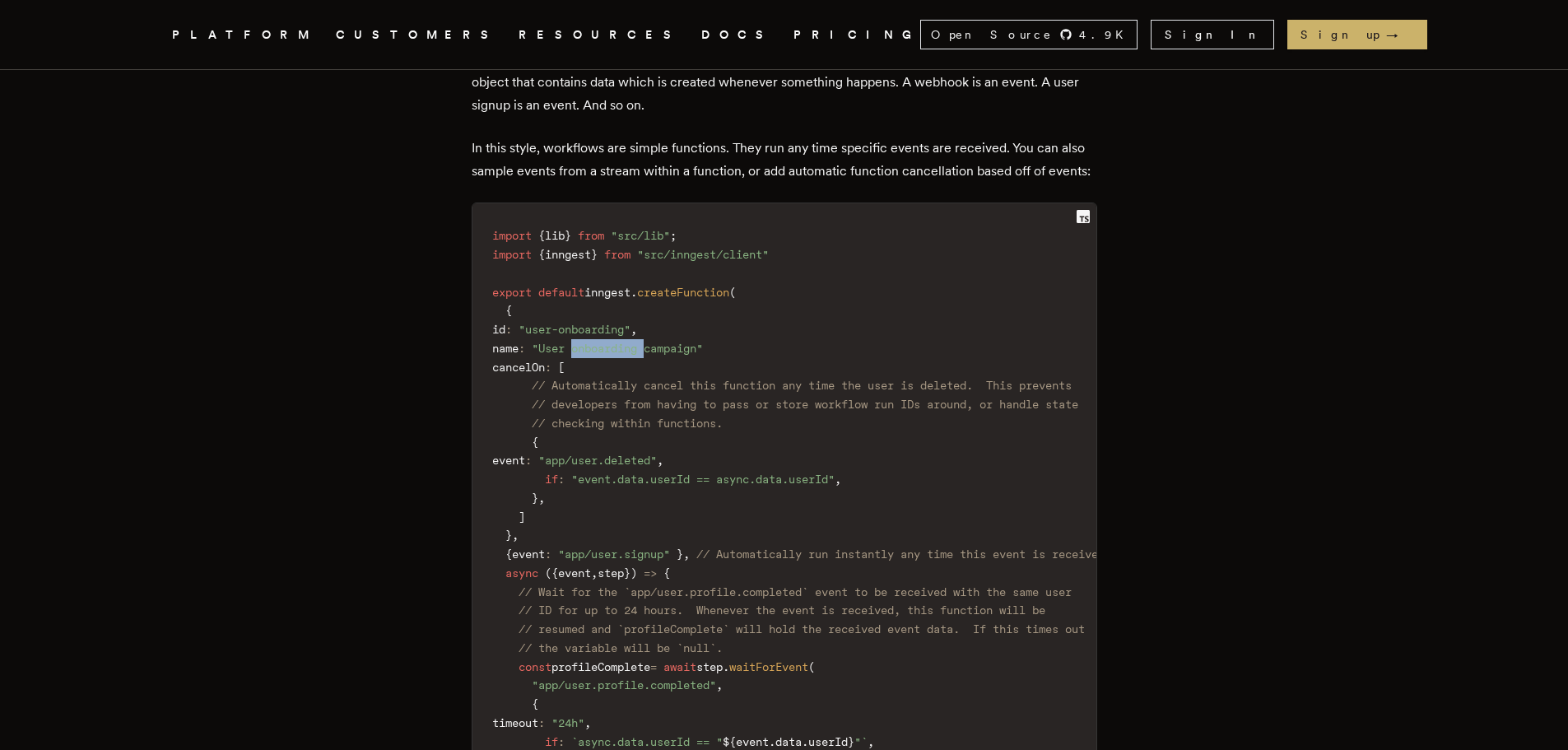
click at [632, 355] on span ""User onboarding campaign"" at bounding box center [617, 348] width 171 height 13
click at [531, 349] on code "import { lib } from "src/lib" ; import { inngest } from "src/inngest/client" ex…" at bounding box center [798, 583] width 652 height 738
click at [521, 374] on span "cancelOn" at bounding box center [518, 367] width 53 height 13
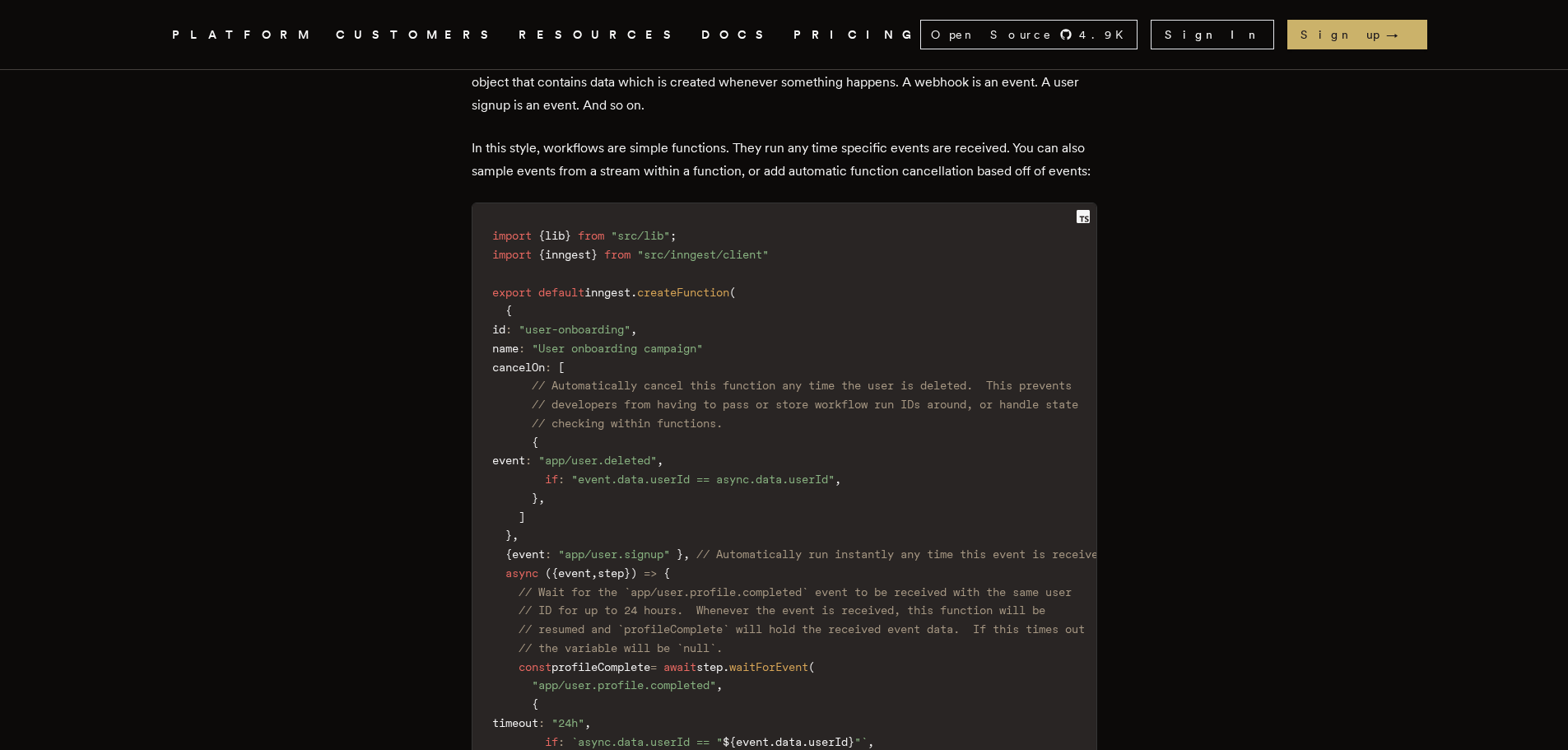
click at [545, 374] on span "cancelOn" at bounding box center [518, 367] width 53 height 13
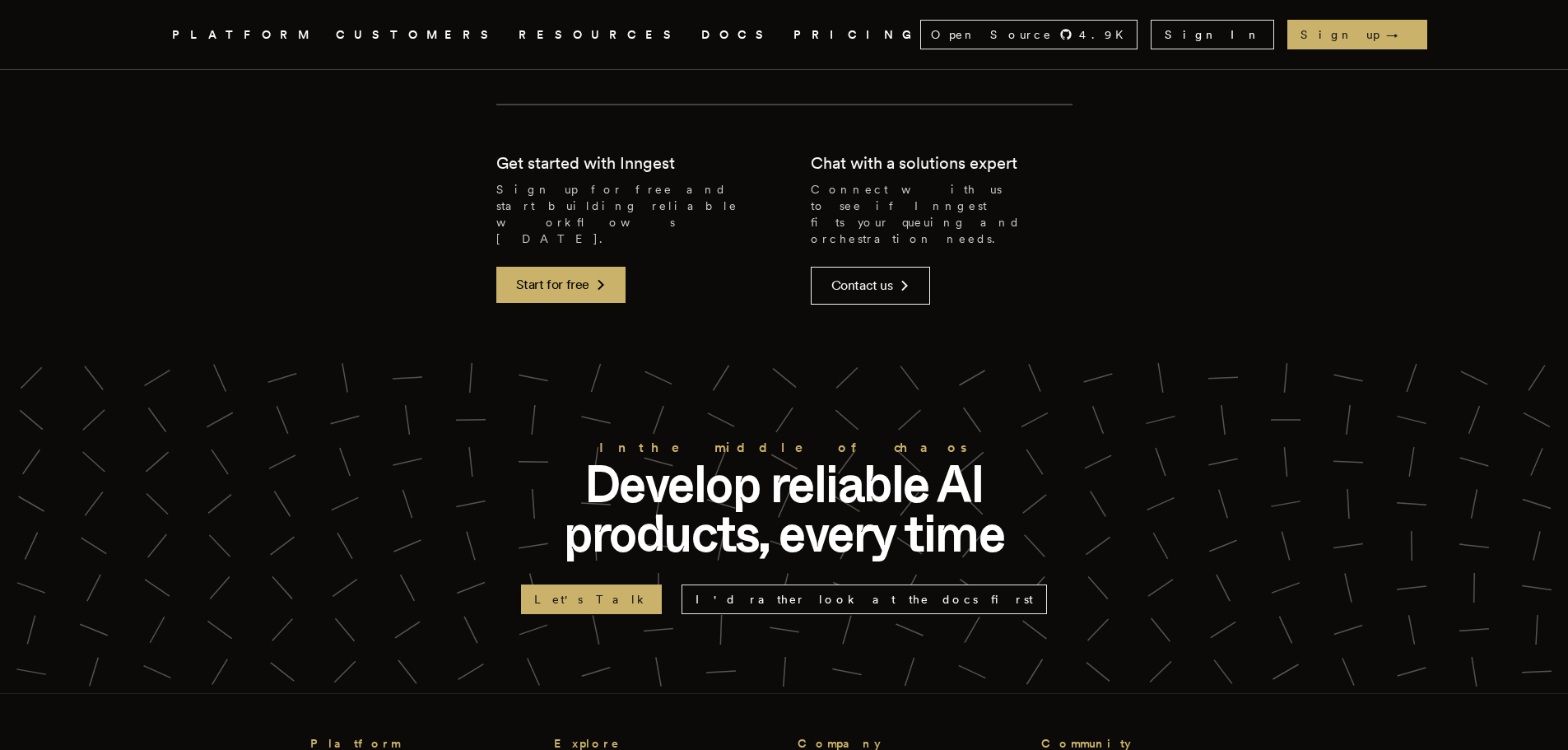
scroll to position [5581, 0]
